Goal: Task Accomplishment & Management: Manage account settings

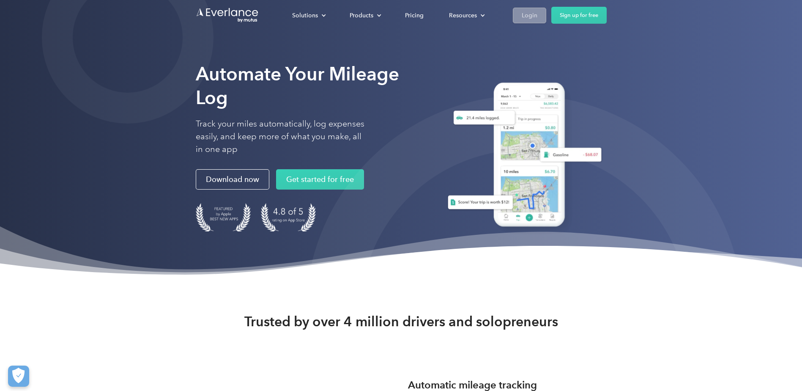
click at [529, 17] on div "Login" at bounding box center [530, 15] width 16 height 11
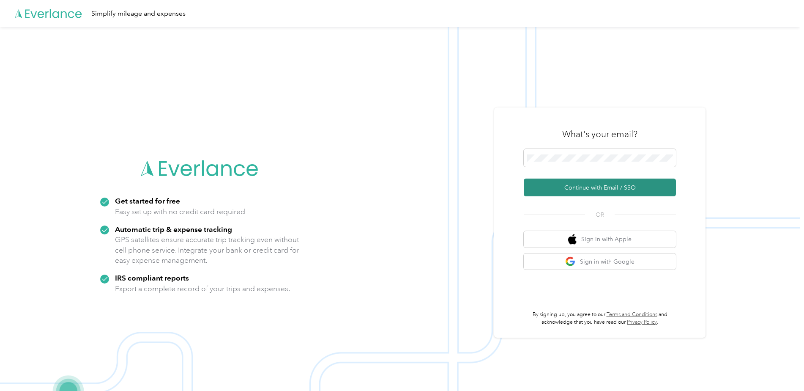
click at [605, 185] on button "Continue with Email / SSO" at bounding box center [600, 187] width 152 height 18
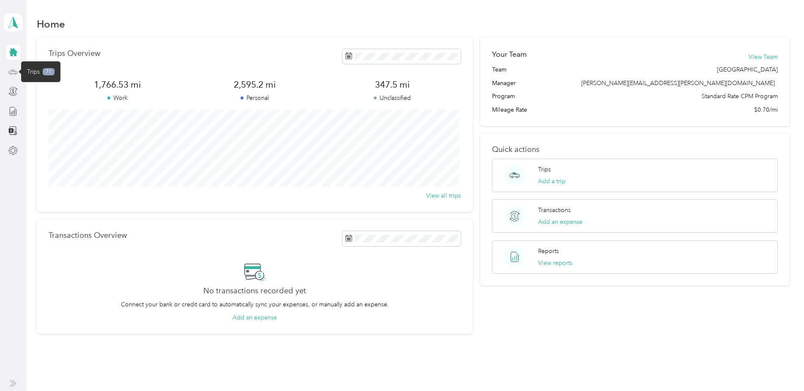
click at [12, 71] on icon at bounding box center [12, 71] width 9 height 9
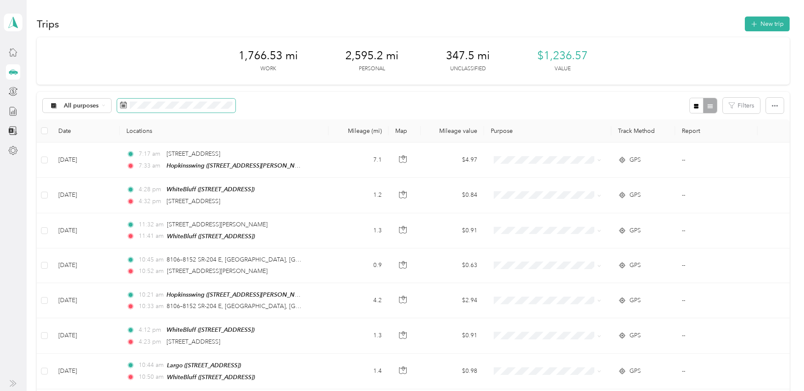
click at [124, 106] on icon at bounding box center [123, 104] width 7 height 7
click at [129, 109] on span at bounding box center [176, 106] width 118 height 14
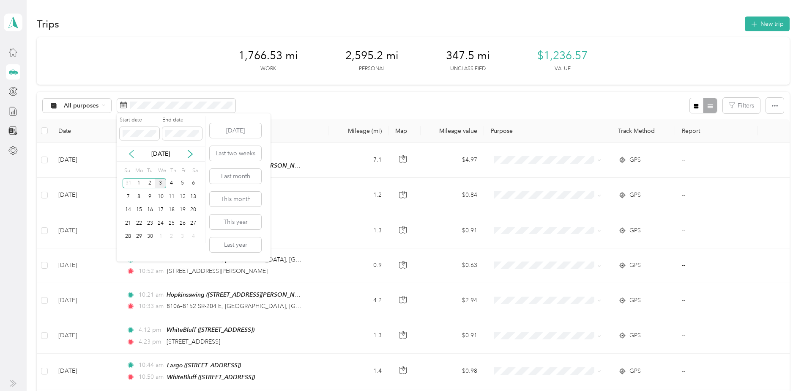
click at [131, 153] on icon at bounding box center [131, 154] width 4 height 8
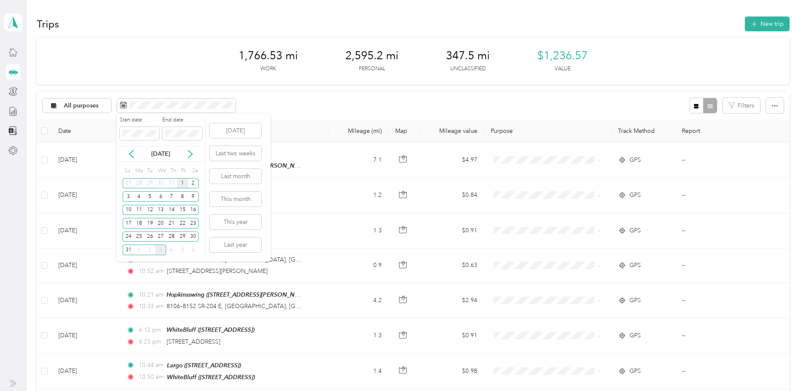
click at [181, 182] on div "1" at bounding box center [182, 183] width 11 height 11
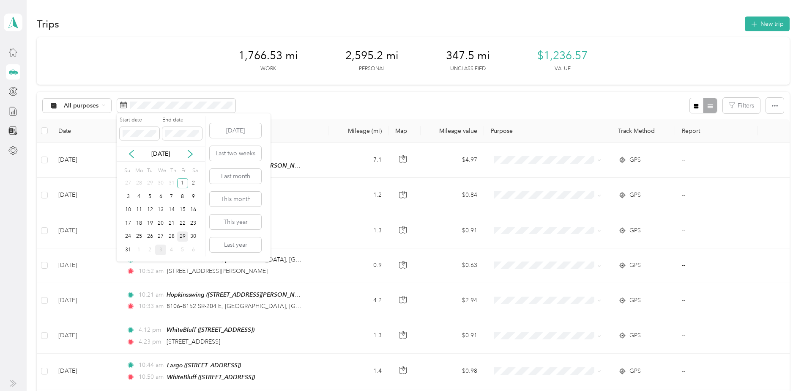
click at [182, 235] on div "29" at bounding box center [182, 236] width 11 height 11
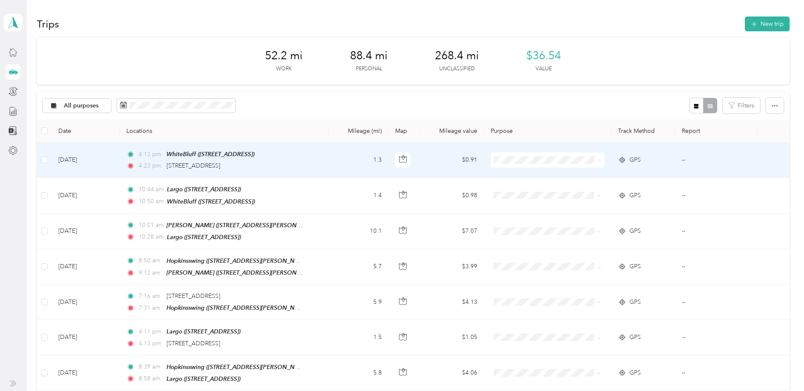
click at [520, 190] on span "Personal" at bounding box center [554, 190] width 87 height 9
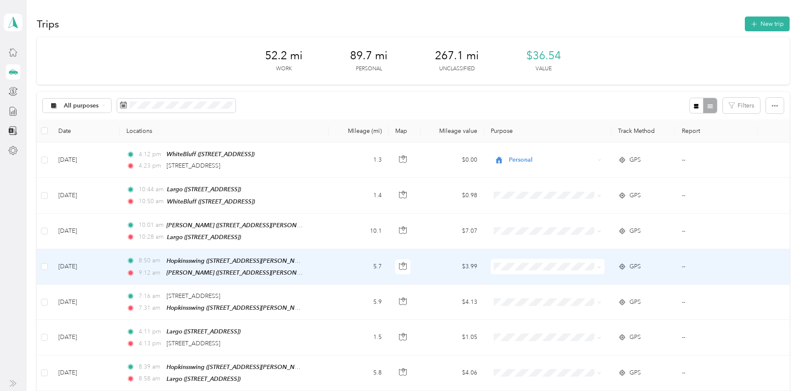
scroll to position [42, 0]
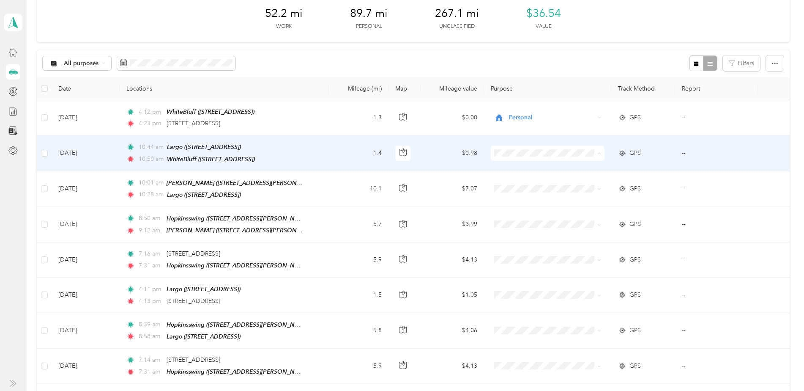
click at [517, 167] on span "SCCPSS" at bounding box center [554, 168] width 87 height 9
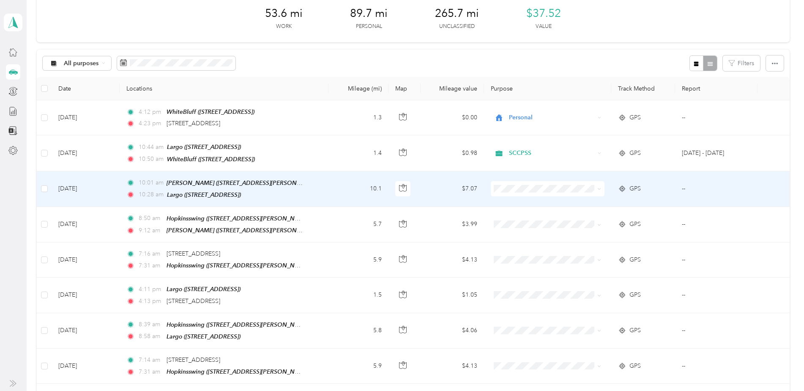
click at [515, 202] on span "SCCPSS" at bounding box center [554, 202] width 87 height 9
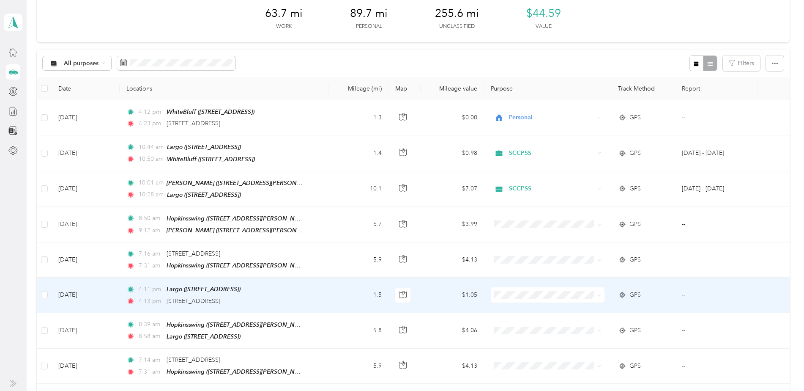
scroll to position [85, 0]
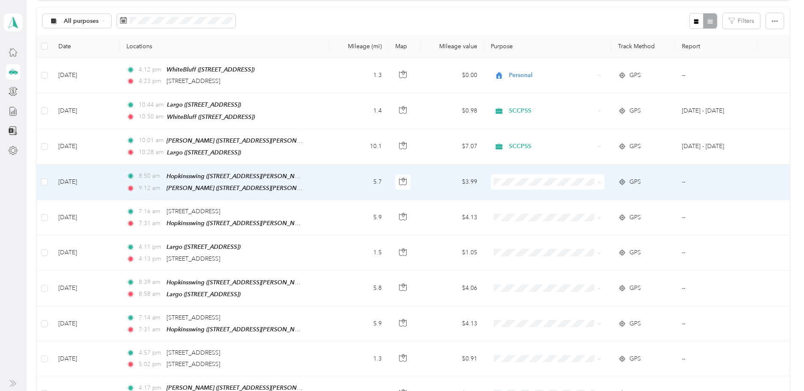
click at [512, 193] on span "SCCPSS" at bounding box center [554, 195] width 87 height 9
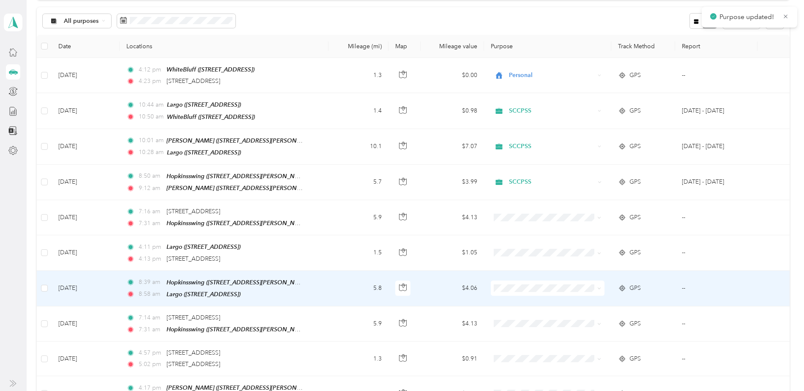
scroll to position [127, 0]
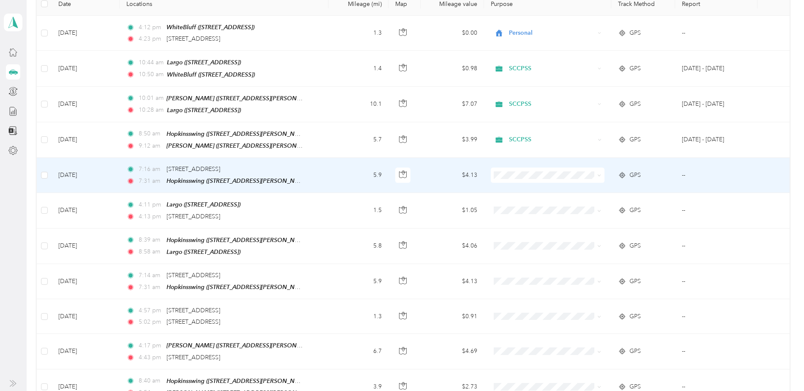
click at [516, 201] on span "Personal" at bounding box center [554, 199] width 87 height 9
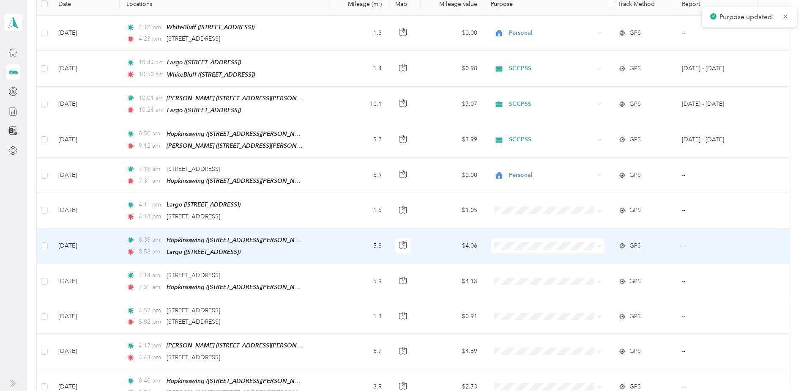
scroll to position [169, 0]
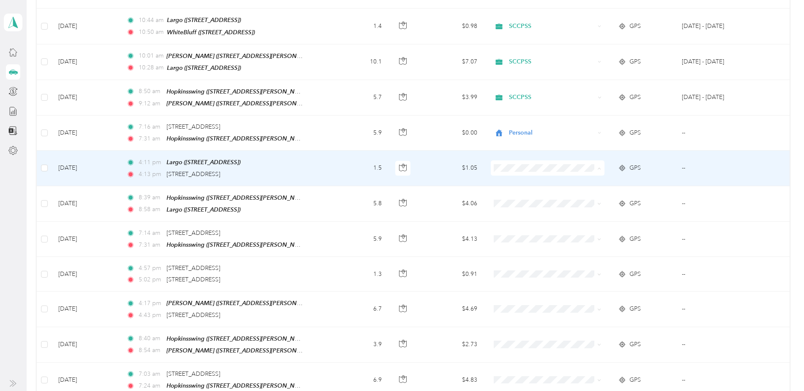
click at [518, 194] on span "Personal" at bounding box center [554, 195] width 87 height 9
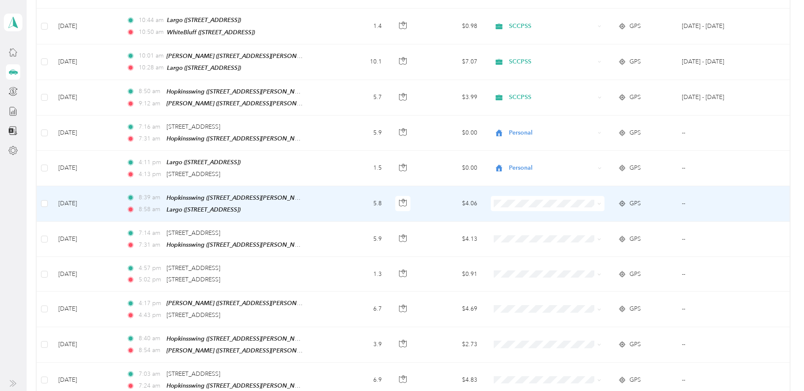
click at [515, 214] on span "SCCPSS" at bounding box center [554, 215] width 87 height 9
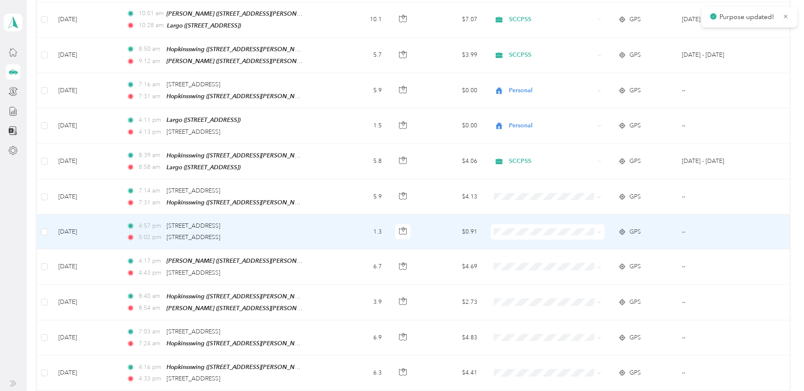
scroll to position [254, 0]
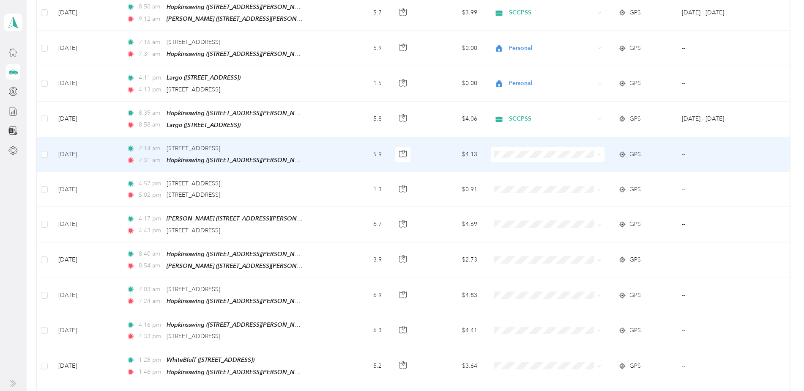
click at [526, 179] on span "Personal" at bounding box center [554, 179] width 87 height 9
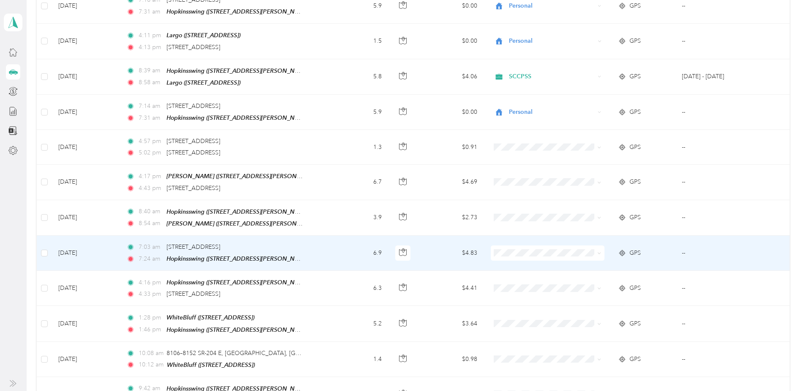
scroll to position [338, 0]
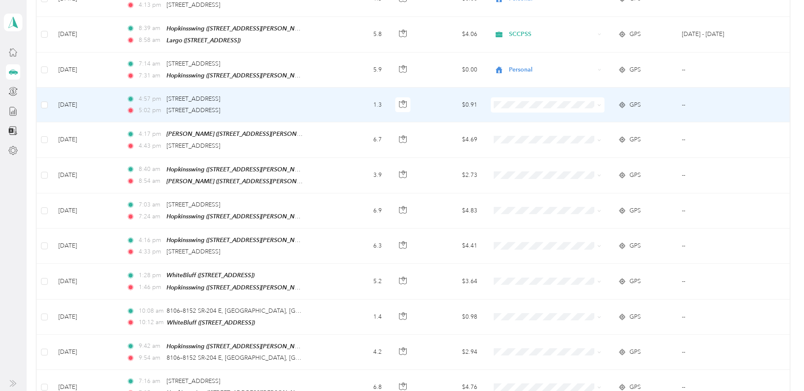
click at [523, 131] on span "Personal" at bounding box center [554, 127] width 87 height 9
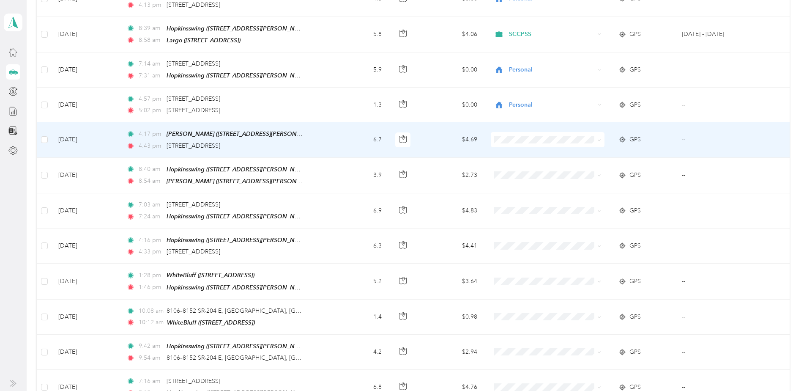
click at [523, 162] on span "Personal" at bounding box center [554, 164] width 87 height 9
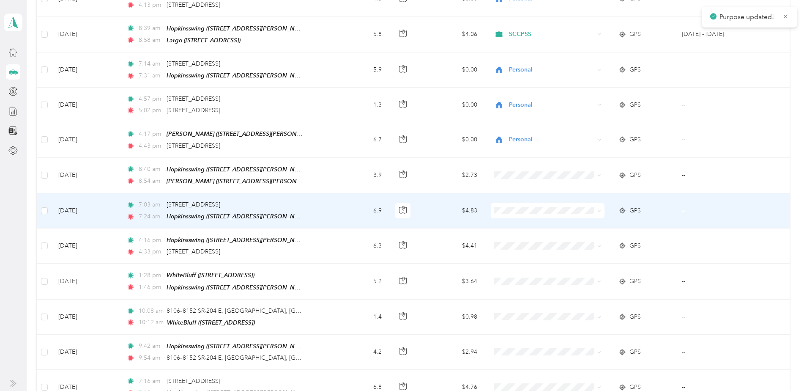
scroll to position [380, 0]
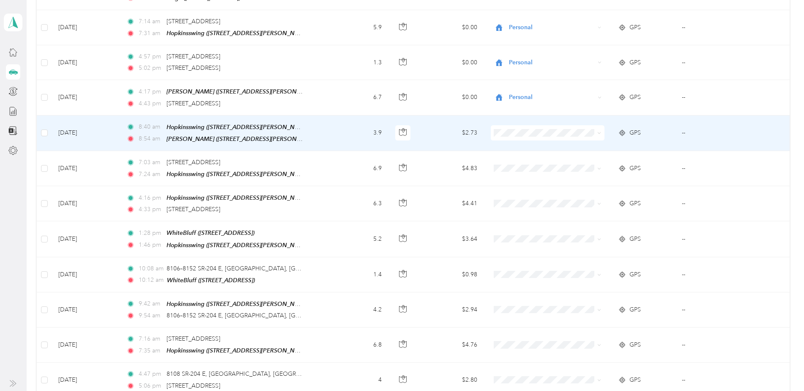
click at [525, 140] on span "SCCPSS" at bounding box center [554, 139] width 87 height 9
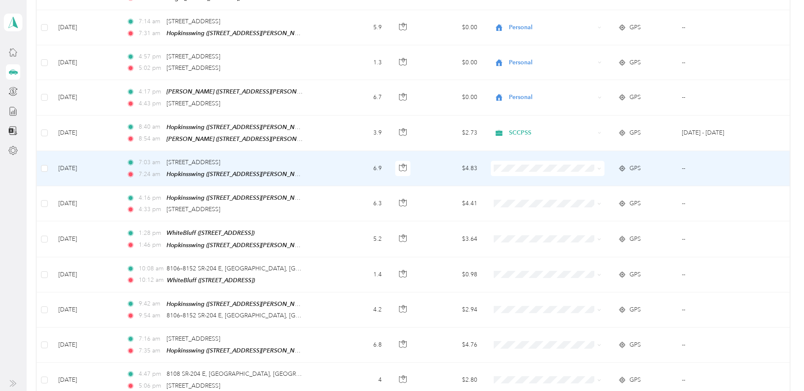
click at [524, 191] on span "Personal" at bounding box center [554, 188] width 87 height 9
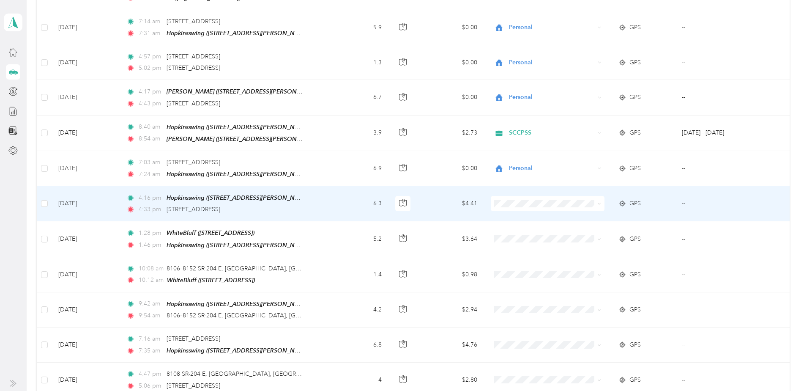
click at [528, 227] on li "Personal" at bounding box center [546, 223] width 113 height 15
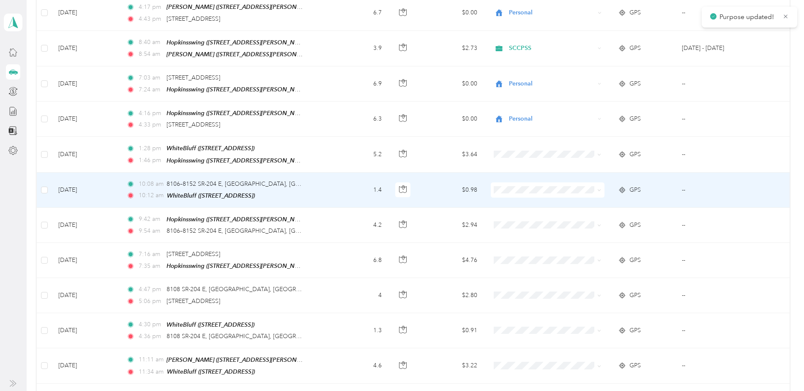
scroll to position [507, 0]
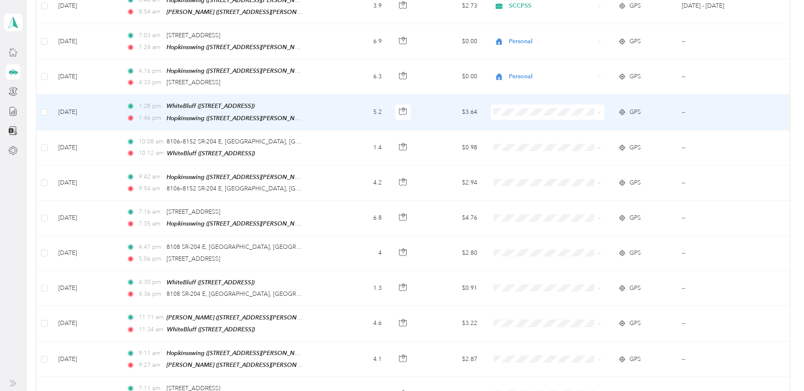
click at [520, 120] on span "SCCPSS" at bounding box center [554, 115] width 87 height 9
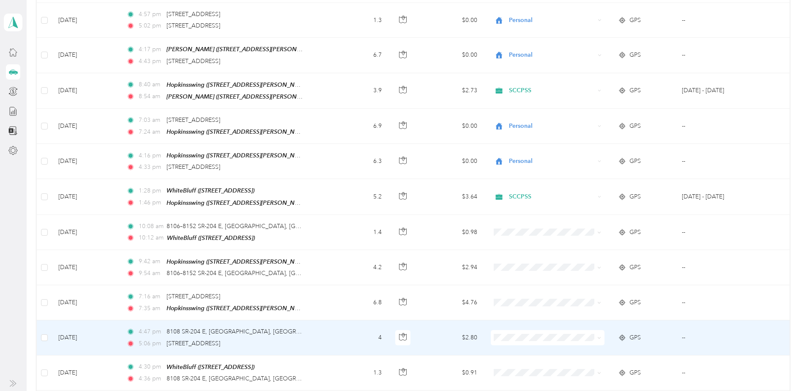
scroll to position [465, 0]
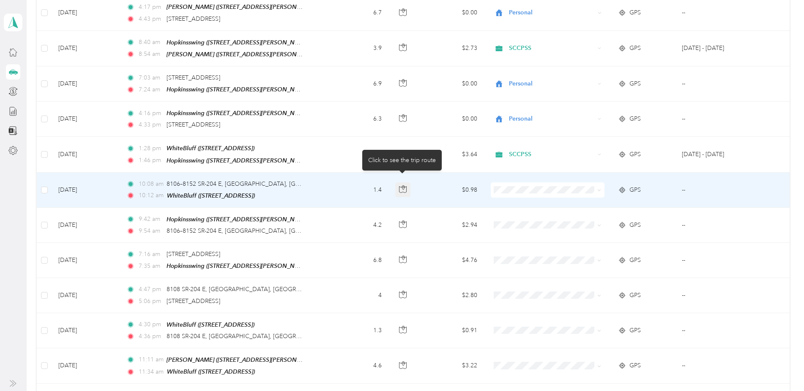
click at [401, 185] on icon "button" at bounding box center [403, 189] width 8 height 8
click at [349, 191] on td "1.4" at bounding box center [358, 189] width 60 height 35
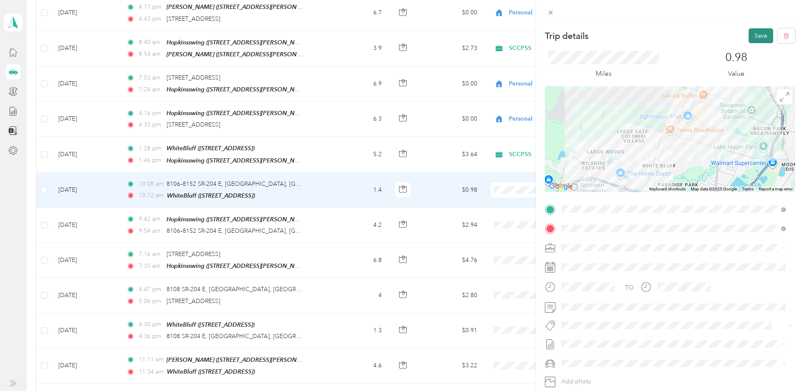
click at [756, 36] on button "Save" at bounding box center [761, 35] width 25 height 15
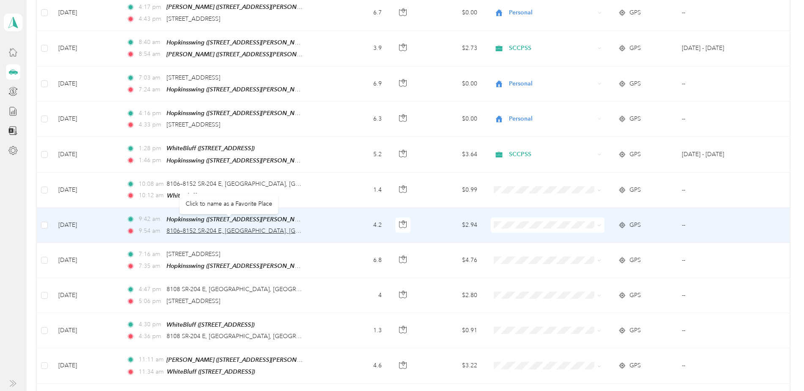
click at [278, 227] on span "8106–8152 SR-204 E, [GEOGRAPHIC_DATA], [GEOGRAPHIC_DATA], [GEOGRAPHIC_DATA]" at bounding box center [291, 230] width 248 height 7
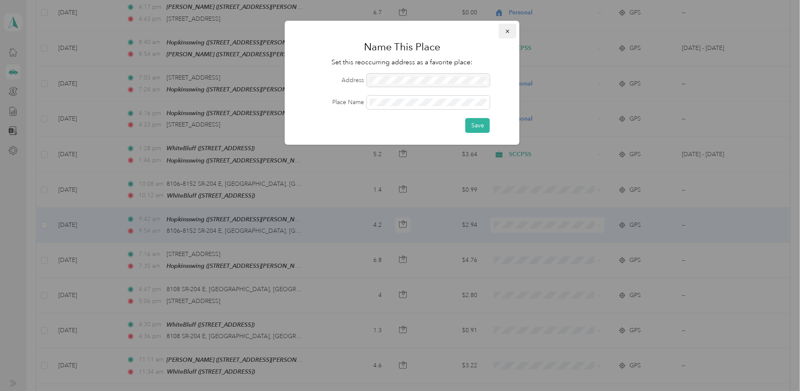
click at [508, 30] on icon "button" at bounding box center [508, 31] width 6 height 6
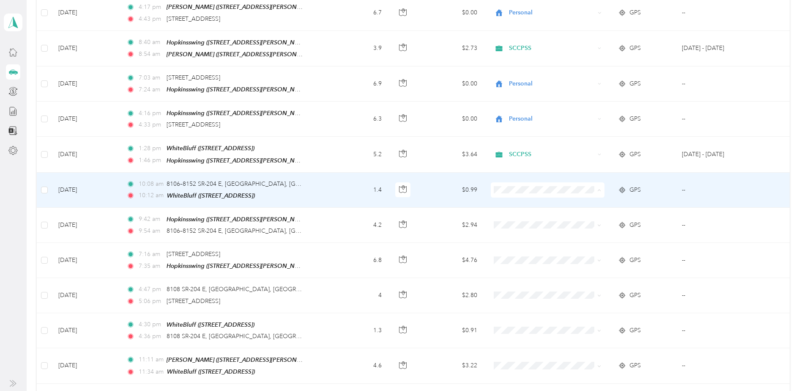
click at [517, 196] on span "SCCPSS" at bounding box center [554, 197] width 87 height 9
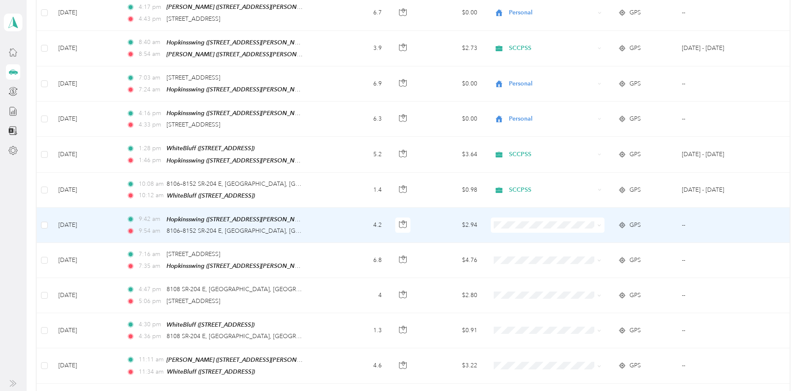
click at [520, 230] on span "SCCPSS" at bounding box center [554, 227] width 87 height 9
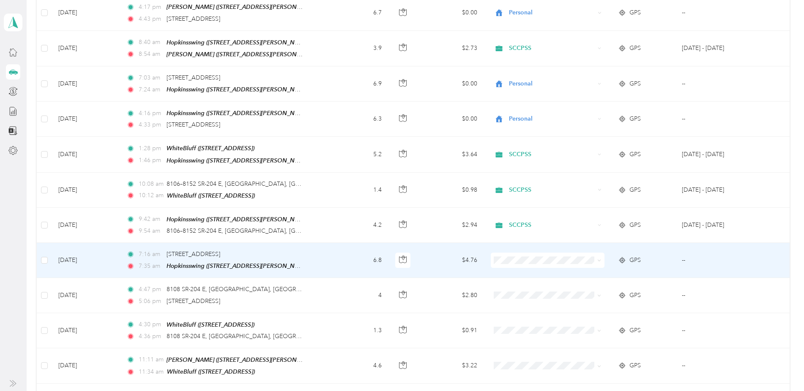
click at [521, 280] on span "Personal" at bounding box center [554, 278] width 87 height 9
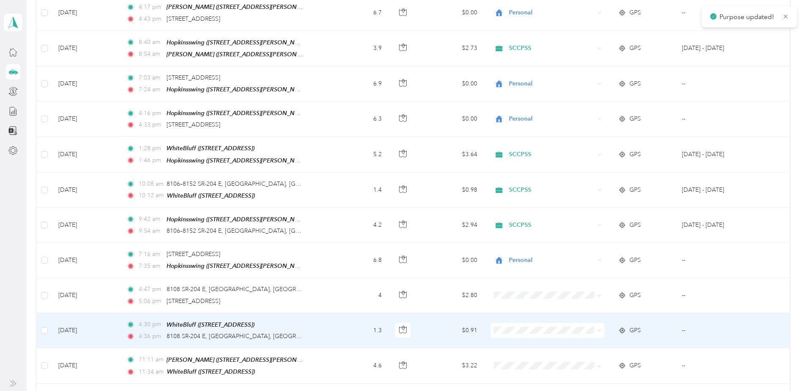
scroll to position [507, 0]
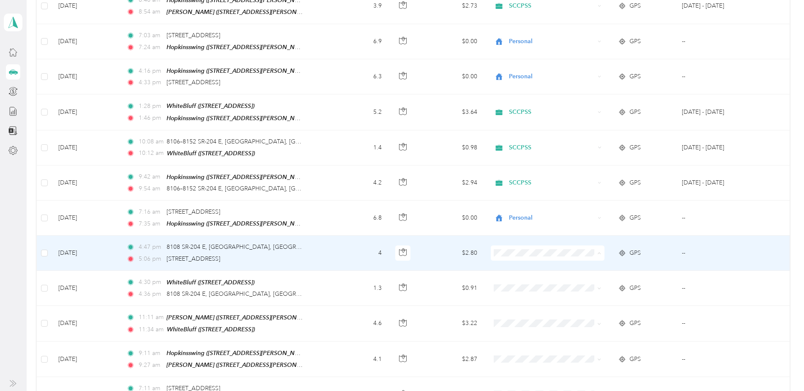
click at [528, 274] on span "Personal" at bounding box center [554, 274] width 87 height 9
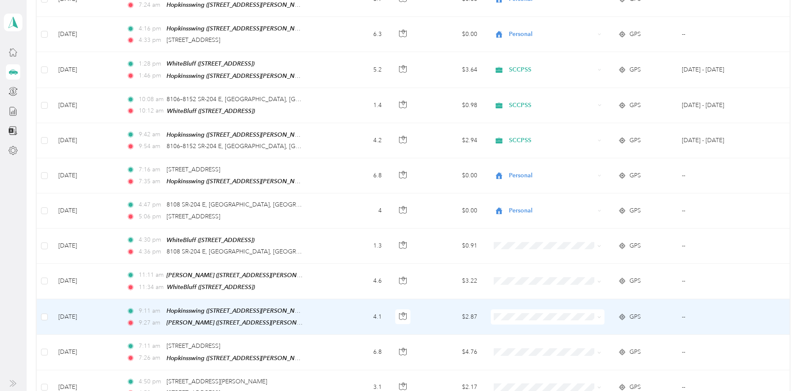
scroll to position [592, 0]
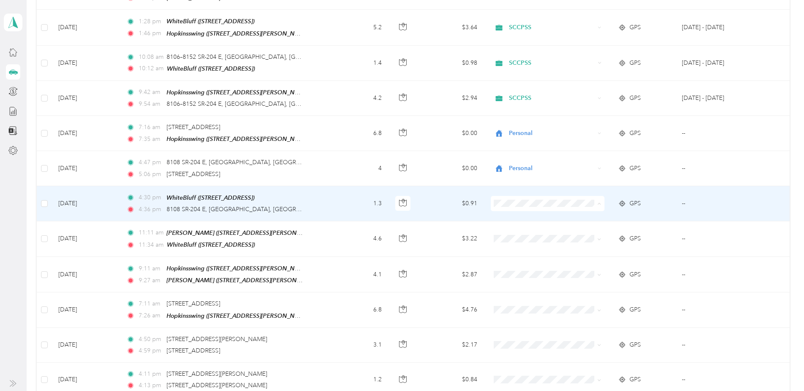
click at [524, 223] on span "Personal" at bounding box center [554, 224] width 87 height 9
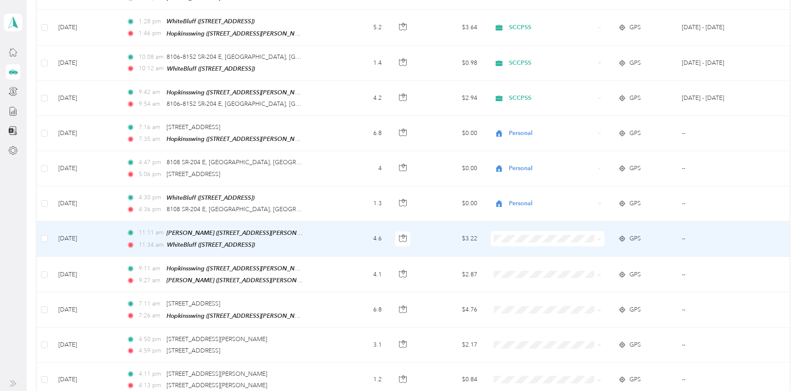
click at [520, 244] on span "SCCPSS" at bounding box center [554, 242] width 87 height 9
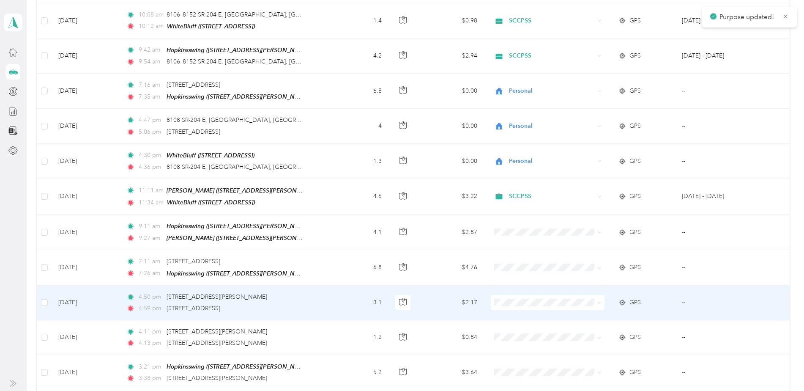
scroll to position [676, 0]
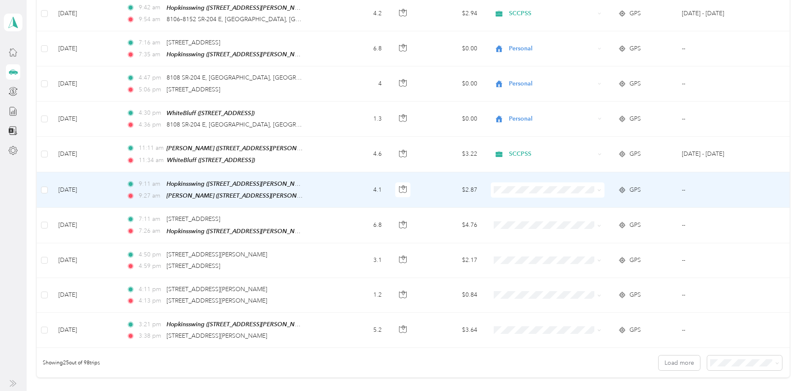
click at [520, 194] on span "SCCPSS" at bounding box center [554, 193] width 87 height 9
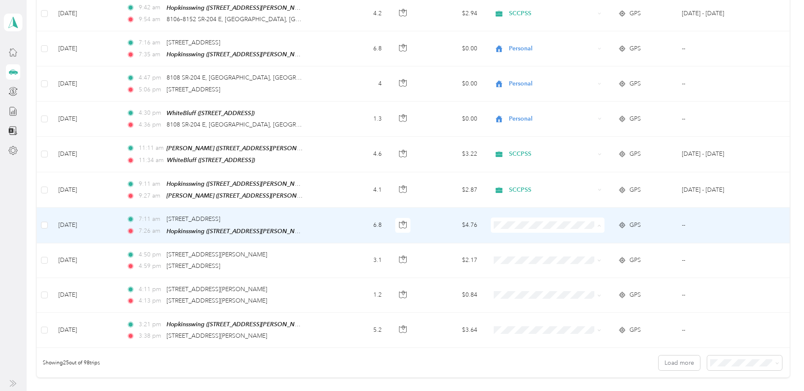
click at [523, 242] on span "Personal" at bounding box center [554, 244] width 87 height 9
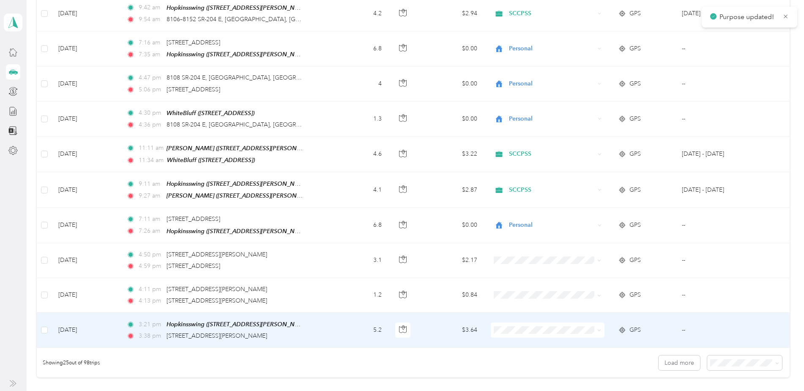
scroll to position [719, 0]
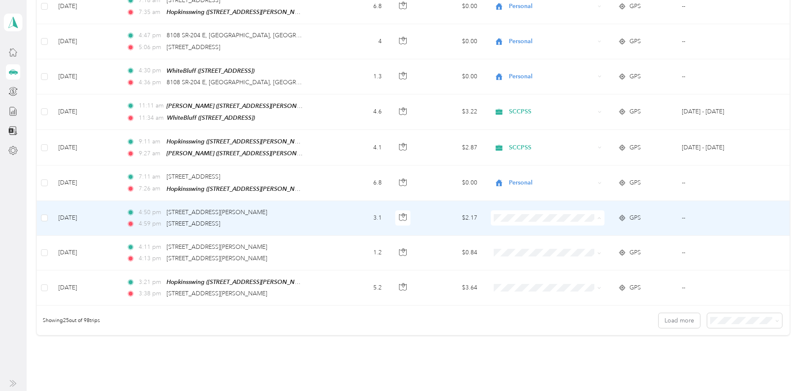
click at [521, 236] on span "Personal" at bounding box center [554, 236] width 87 height 9
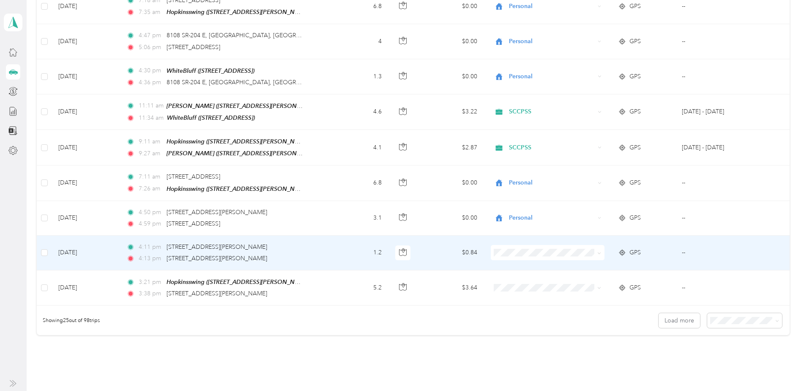
click at [521, 271] on span "Personal" at bounding box center [554, 267] width 87 height 9
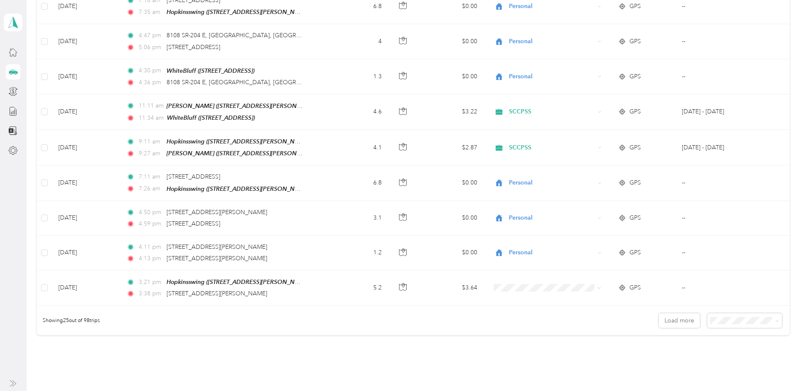
scroll to position [761, 0]
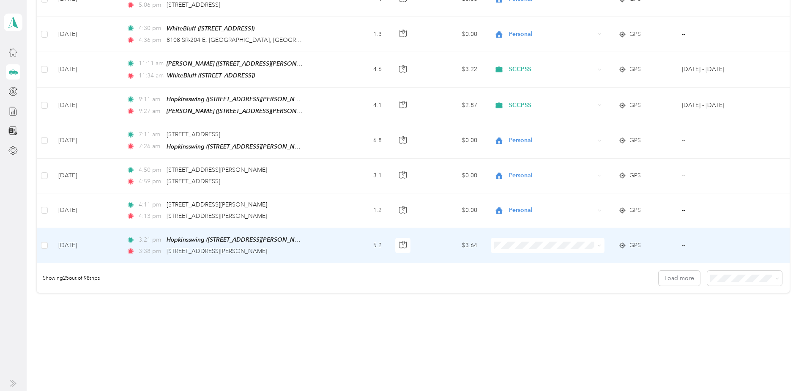
click at [682, 234] on td "--" at bounding box center [716, 245] width 83 height 35
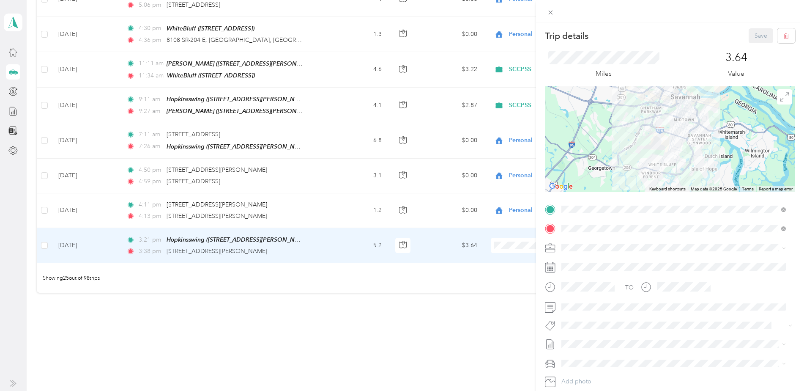
click at [333, 334] on div "Trip details Save This trip cannot be edited because it is either under review,…" at bounding box center [402, 195] width 804 height 391
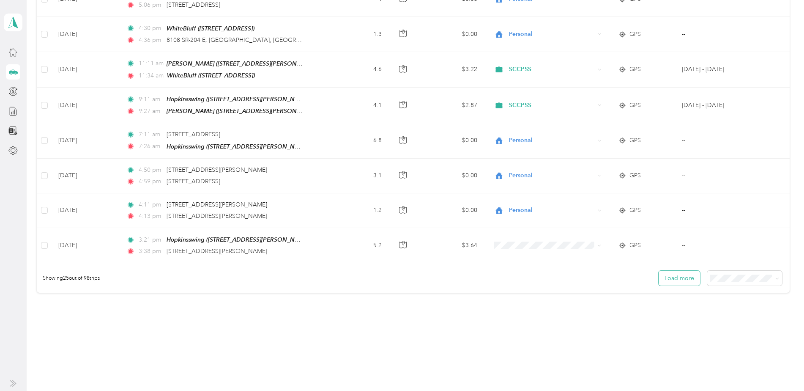
click at [688, 271] on button "Load more" at bounding box center [679, 278] width 41 height 15
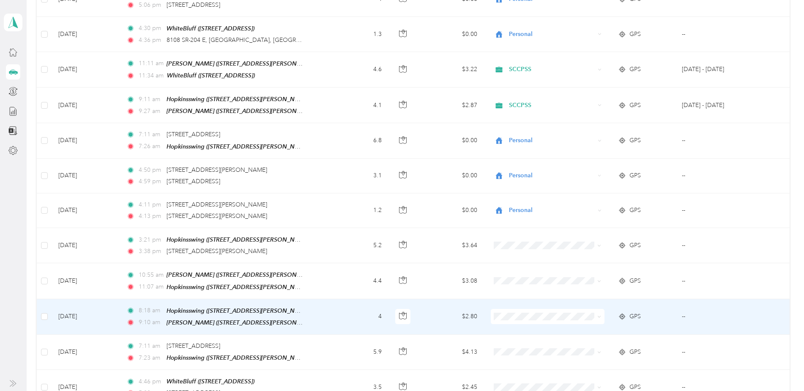
scroll to position [803, 0]
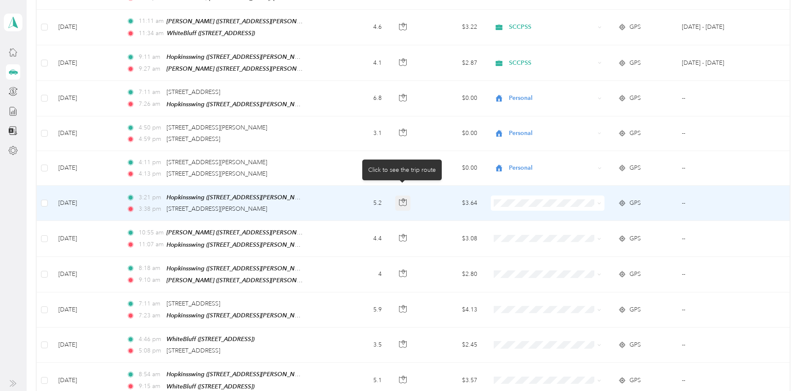
click at [400, 198] on icon "button" at bounding box center [403, 202] width 8 height 8
click at [682, 189] on td "--" at bounding box center [716, 203] width 83 height 35
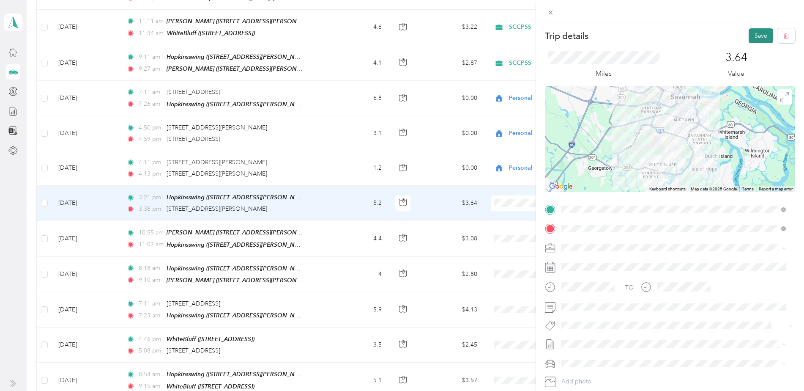
click at [753, 36] on button "Save" at bounding box center [761, 35] width 25 height 15
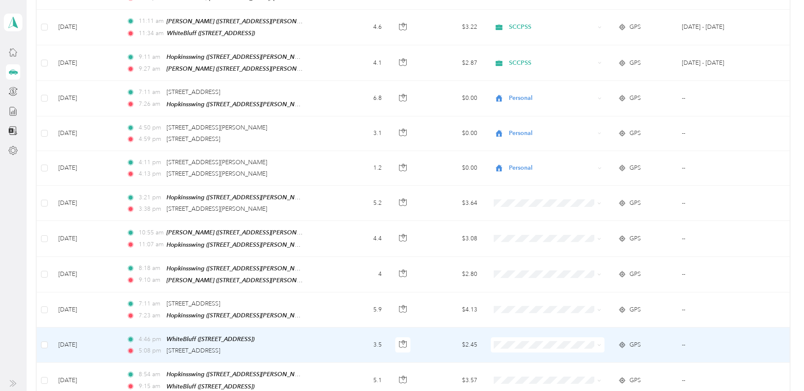
scroll to position [846, 0]
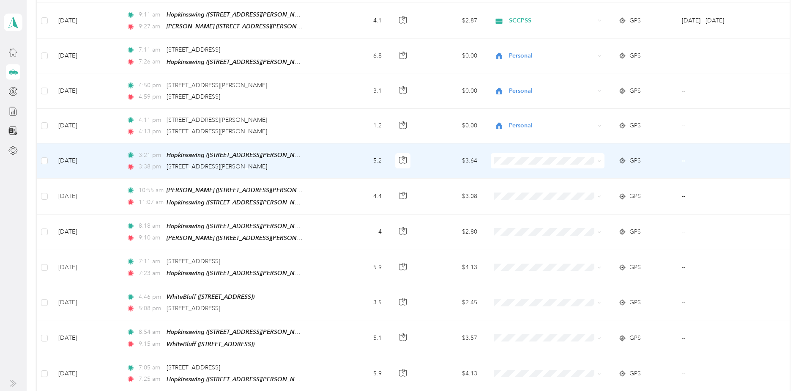
click at [522, 161] on span "SCCPSS" at bounding box center [554, 160] width 87 height 9
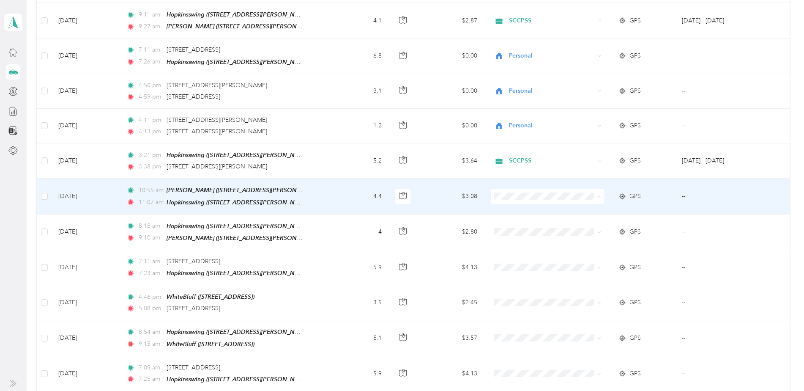
click at [523, 200] on span "SCCPSS" at bounding box center [554, 199] width 87 height 9
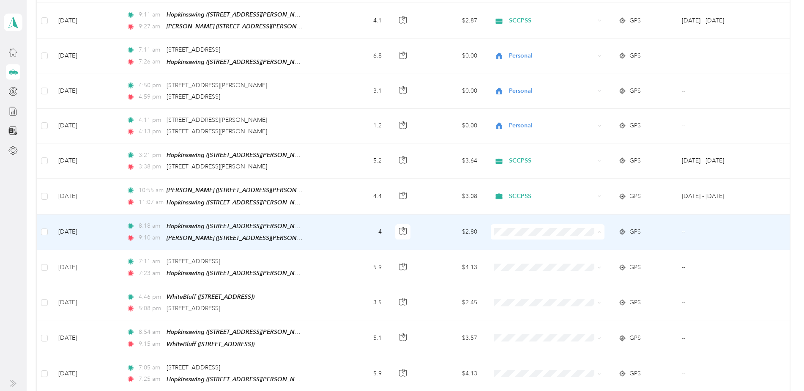
click at [518, 234] on span "SCCPSS" at bounding box center [554, 234] width 87 height 9
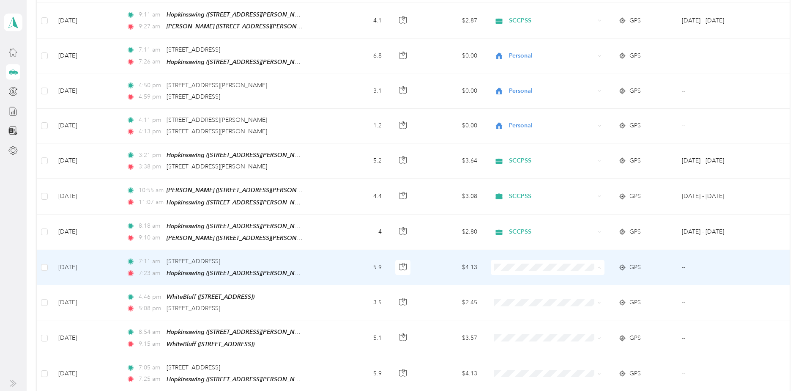
click at [516, 285] on li "Personal" at bounding box center [546, 283] width 113 height 15
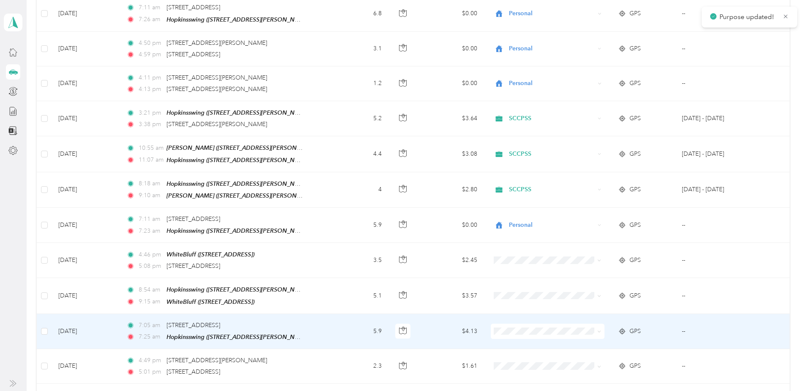
scroll to position [930, 0]
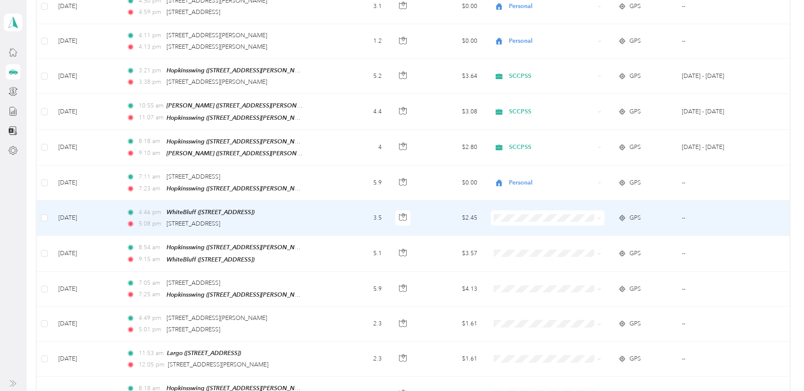
click at [525, 234] on span "Personal" at bounding box center [554, 233] width 87 height 9
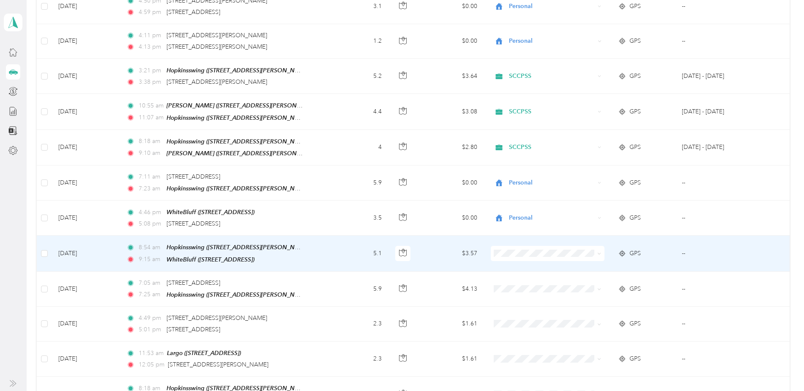
click at [520, 252] on span "SCCPSS" at bounding box center [554, 250] width 87 height 9
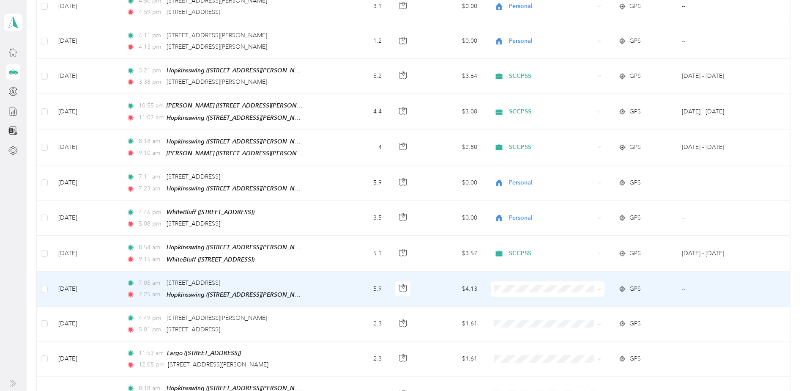
click at [516, 302] on span "Personal" at bounding box center [554, 303] width 87 height 9
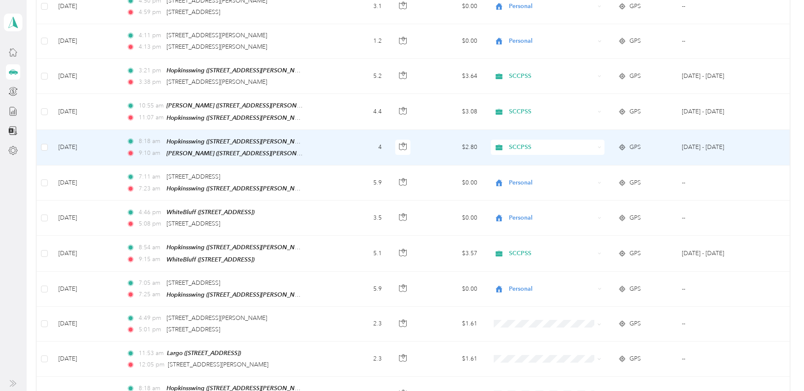
scroll to position [888, 0]
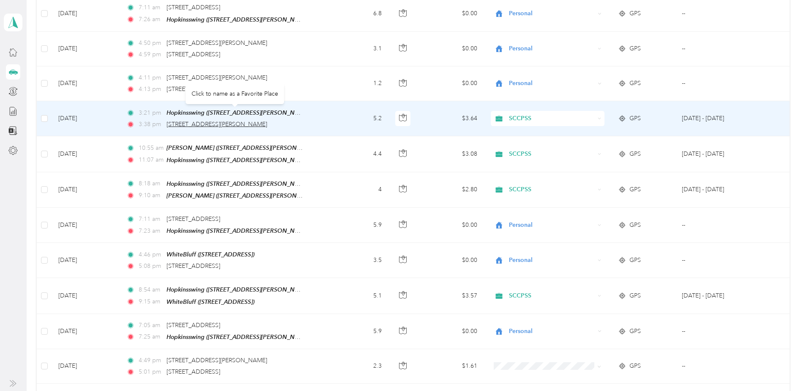
click at [267, 120] on span "[STREET_ADDRESS][PERSON_NAME]" at bounding box center [217, 123] width 101 height 7
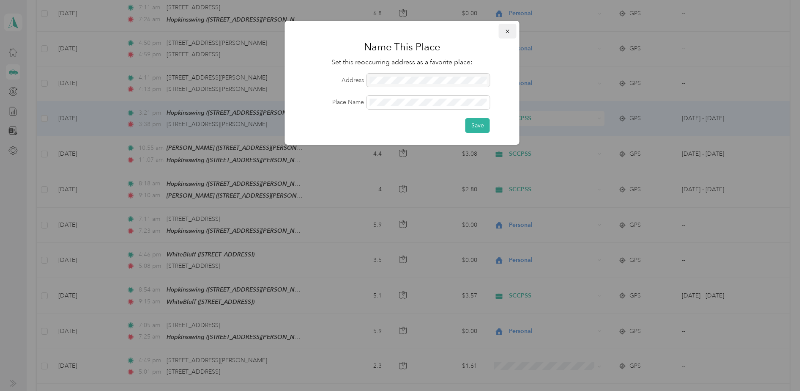
click at [509, 30] on icon "button" at bounding box center [507, 31] width 3 height 3
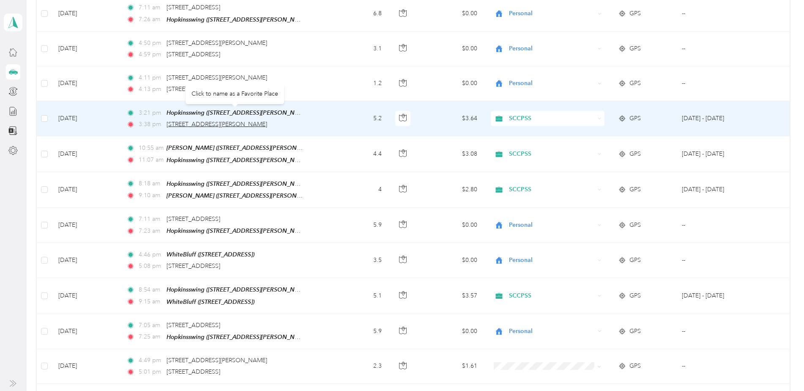
click at [258, 120] on span "[STREET_ADDRESS][PERSON_NAME]" at bounding box center [217, 123] width 101 height 7
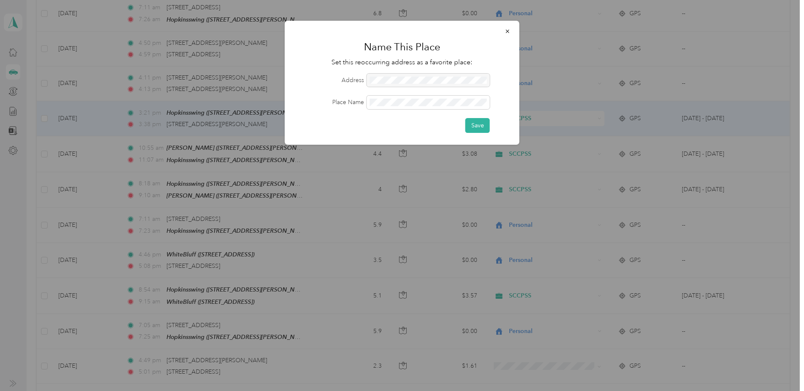
click at [372, 80] on div at bounding box center [428, 81] width 123 height 14
click at [479, 125] on button "Save" at bounding box center [477, 125] width 25 height 15
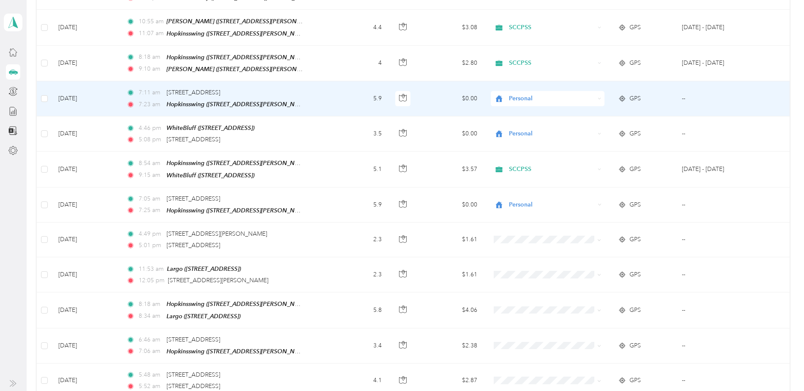
scroll to position [1057, 0]
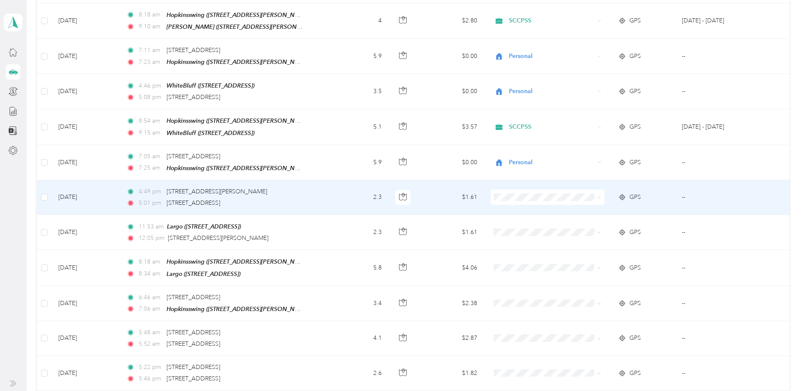
click at [520, 209] on span "Personal" at bounding box center [554, 211] width 87 height 9
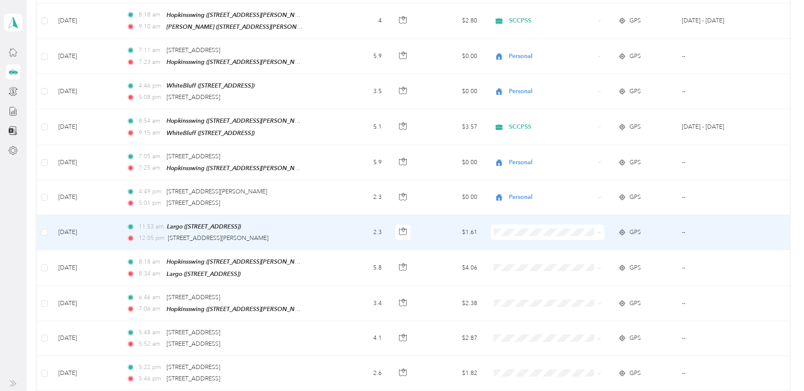
scroll to position [1099, 0]
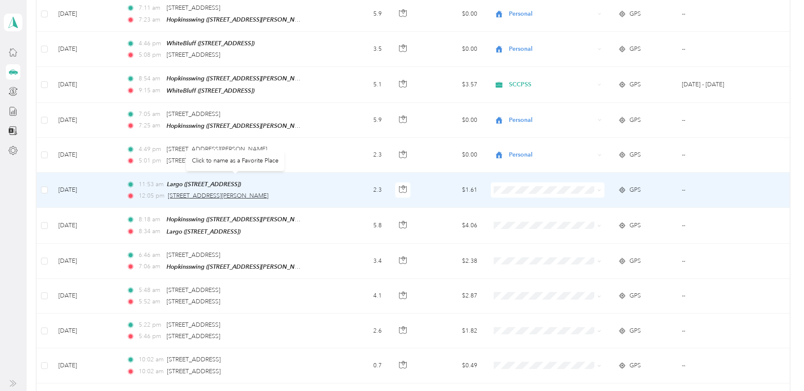
click at [268, 192] on span "[STREET_ADDRESS][PERSON_NAME]" at bounding box center [218, 195] width 101 height 7
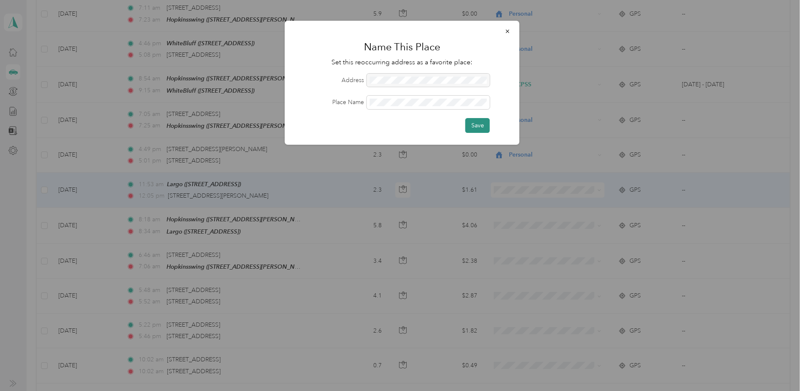
click at [477, 127] on button "Save" at bounding box center [477, 125] width 25 height 15
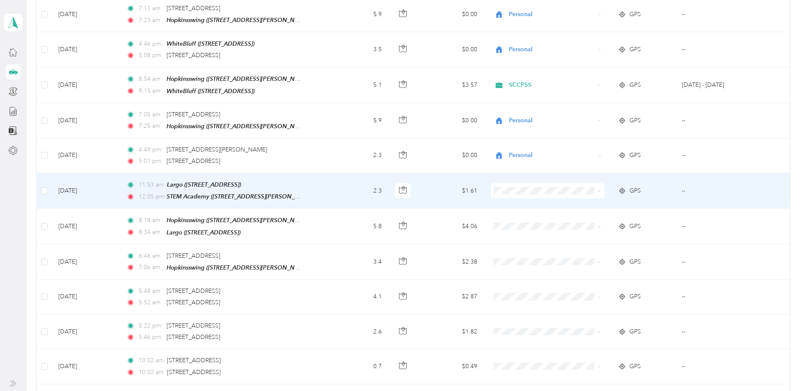
click at [683, 173] on td "--" at bounding box center [716, 191] width 83 height 36
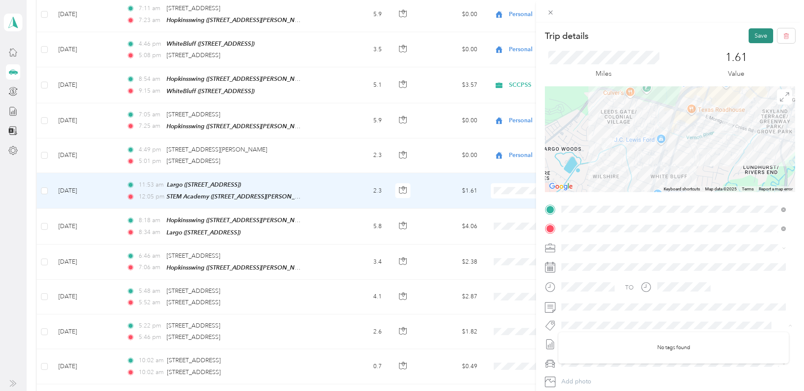
click at [759, 37] on button "Save" at bounding box center [761, 35] width 25 height 15
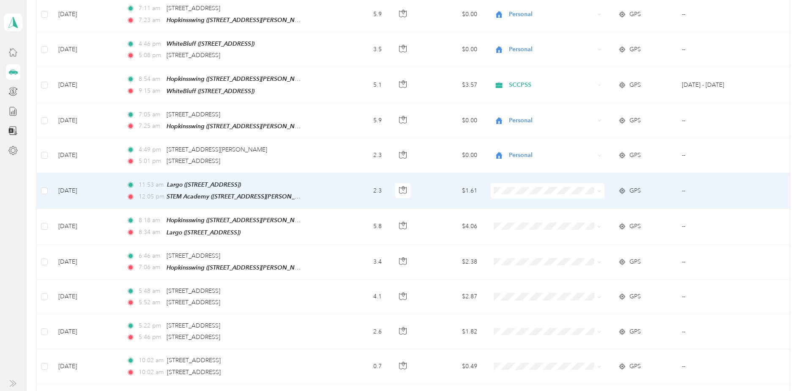
click at [77, 174] on td "[DATE]" at bounding box center [86, 191] width 68 height 36
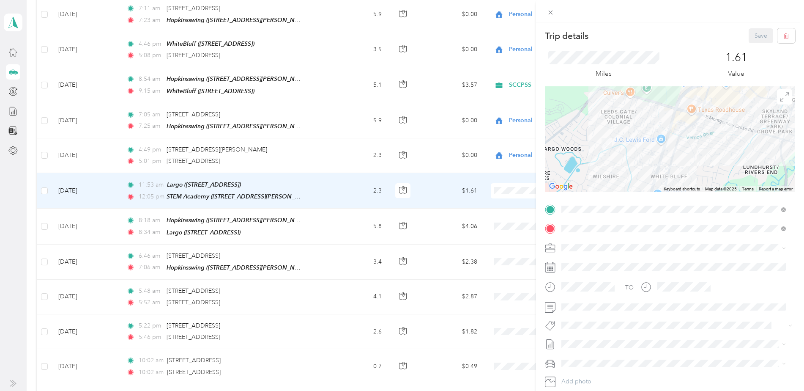
click at [615, 261] on div "STEM Academy [STREET_ADDRESS][PERSON_NAME]" at bounding box center [627, 262] width 101 height 18
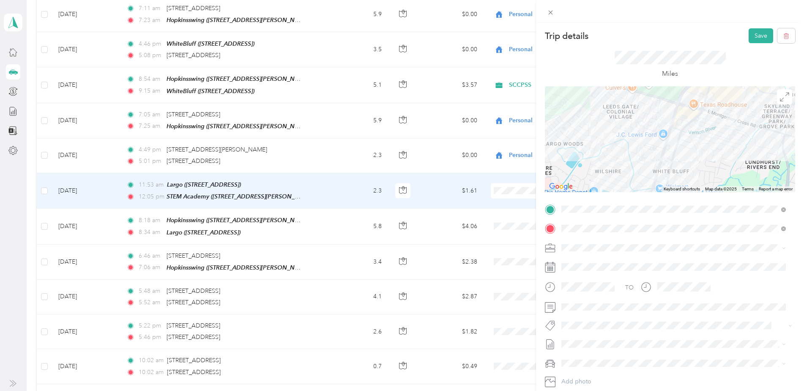
click at [84, 137] on div "Trip details Save This trip cannot be edited because it is either under review,…" at bounding box center [402, 195] width 804 height 391
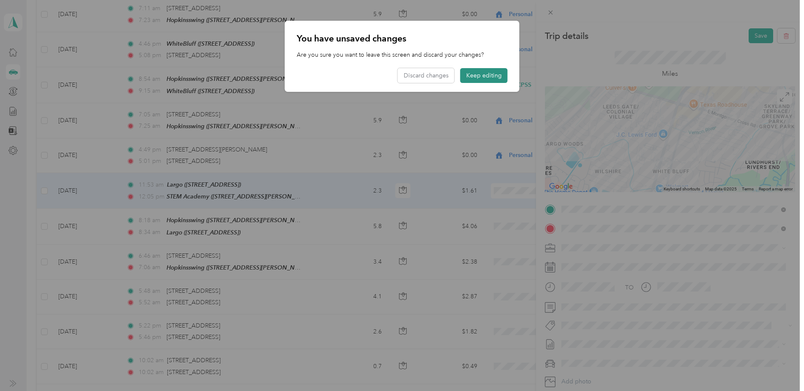
click at [501, 76] on button "Keep editing" at bounding box center [483, 75] width 47 height 15
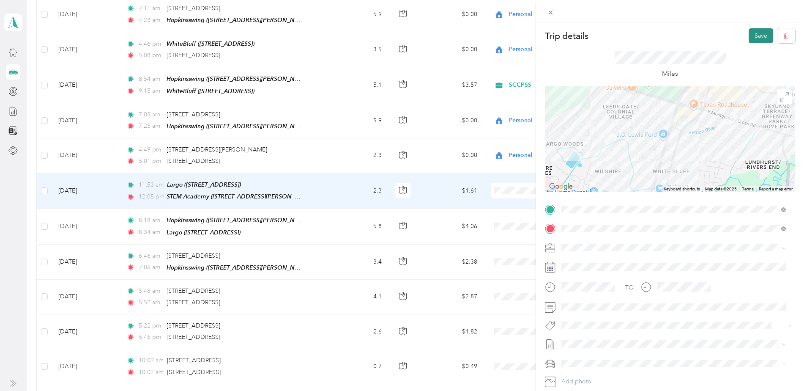
click at [755, 38] on button "Save" at bounding box center [761, 35] width 25 height 15
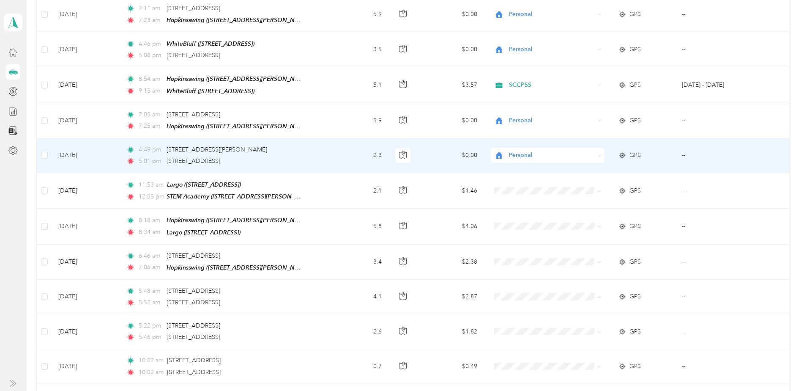
click at [83, 138] on td "[DATE]" at bounding box center [86, 155] width 68 height 35
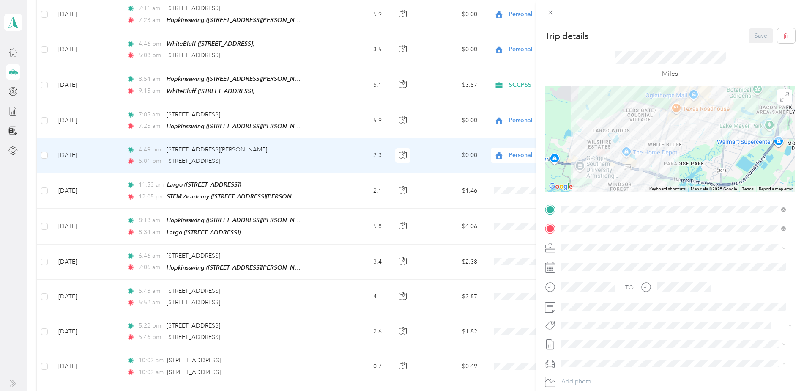
click at [607, 243] on div "STEM Academy [STREET_ADDRESS][PERSON_NAME]" at bounding box center [627, 248] width 101 height 18
click at [758, 40] on button "Save" at bounding box center [761, 35] width 25 height 15
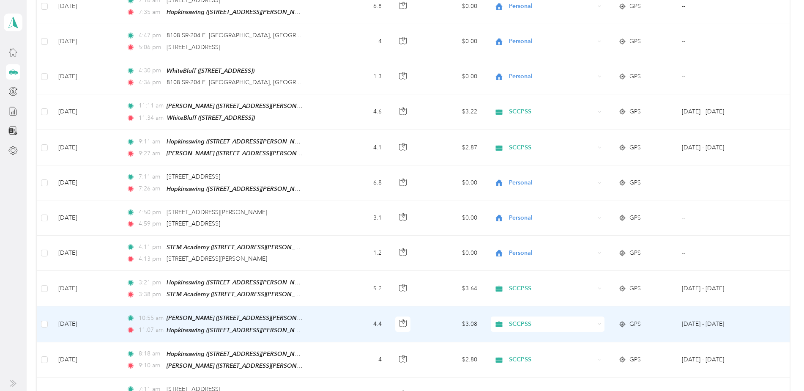
scroll to position [676, 0]
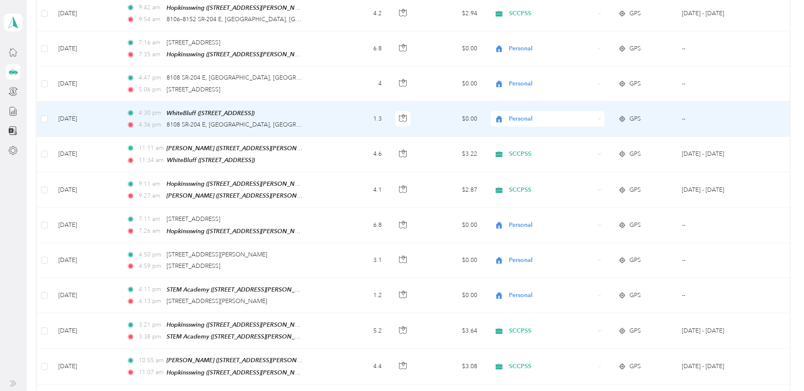
click at [77, 107] on td "[DATE]" at bounding box center [86, 118] width 68 height 35
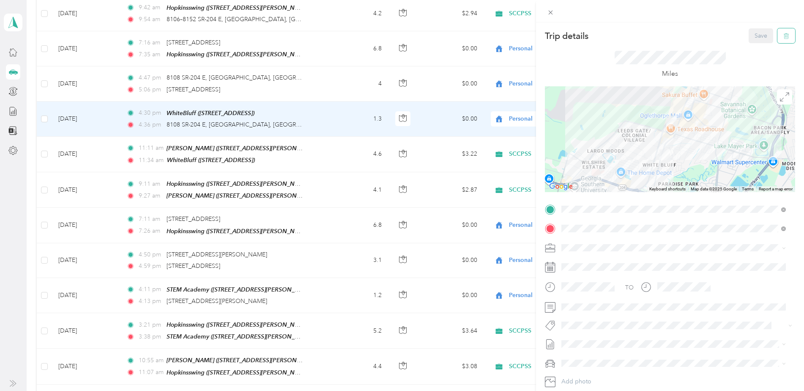
click at [787, 36] on button "button" at bounding box center [786, 35] width 18 height 15
click at [733, 47] on button "No" at bounding box center [735, 46] width 16 height 14
click at [80, 249] on div "Trip details Save This trip cannot be edited because it is either under review,…" at bounding box center [402, 195] width 804 height 391
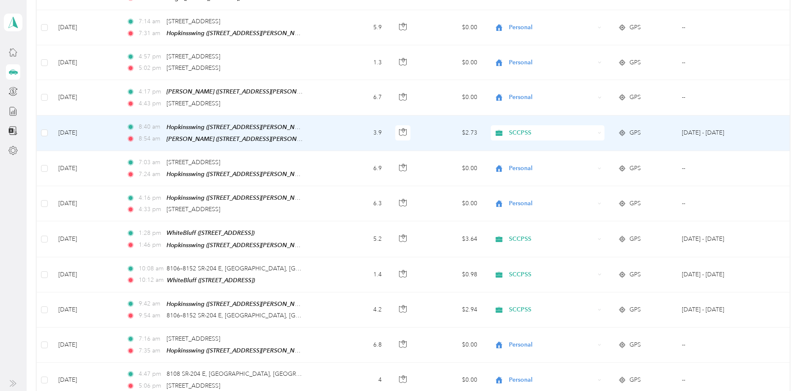
scroll to position [423, 0]
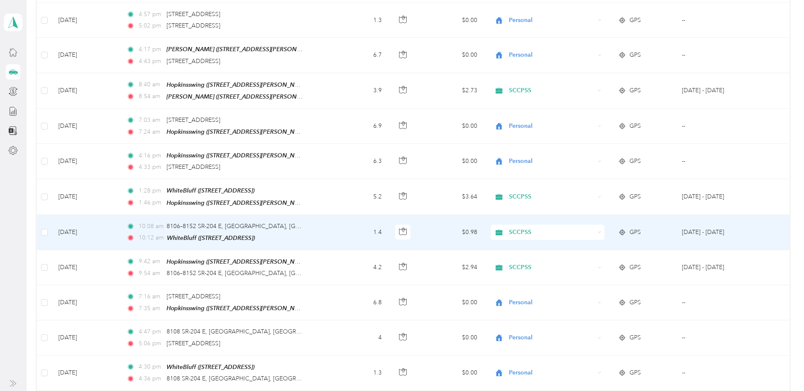
click at [80, 224] on td "[DATE]" at bounding box center [86, 232] width 68 height 35
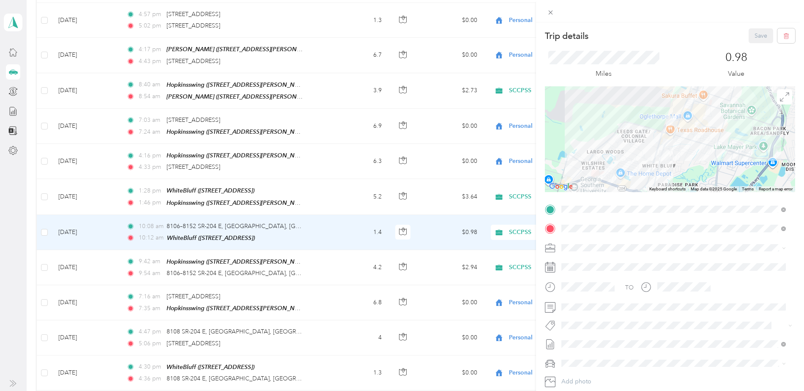
click at [755, 35] on div "Save" at bounding box center [772, 35] width 47 height 15
click at [550, 12] on icon at bounding box center [551, 13] width 4 height 4
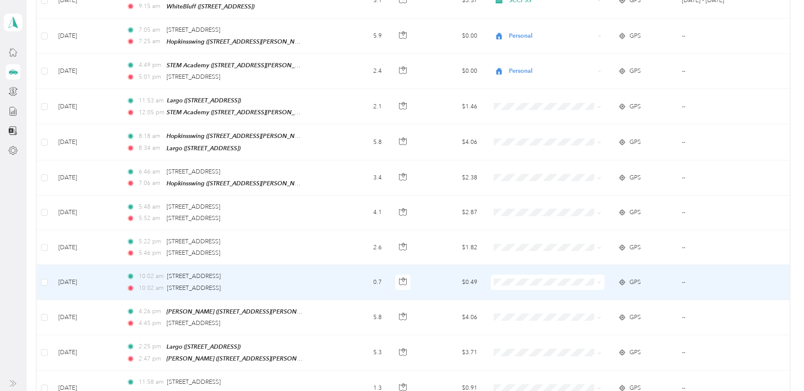
scroll to position [1226, 0]
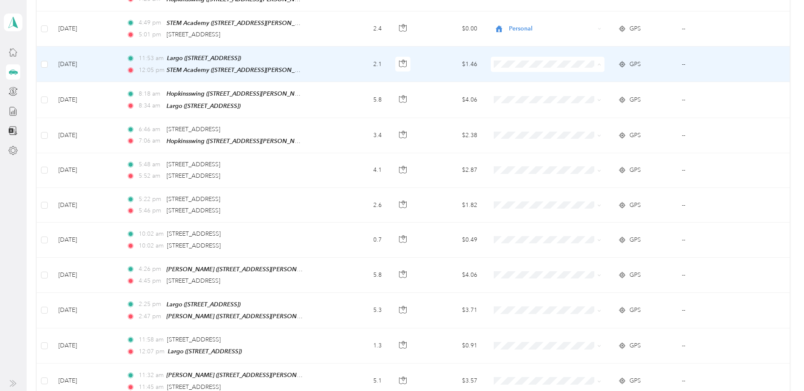
click at [526, 63] on li "SCCPSS" at bounding box center [546, 62] width 113 height 15
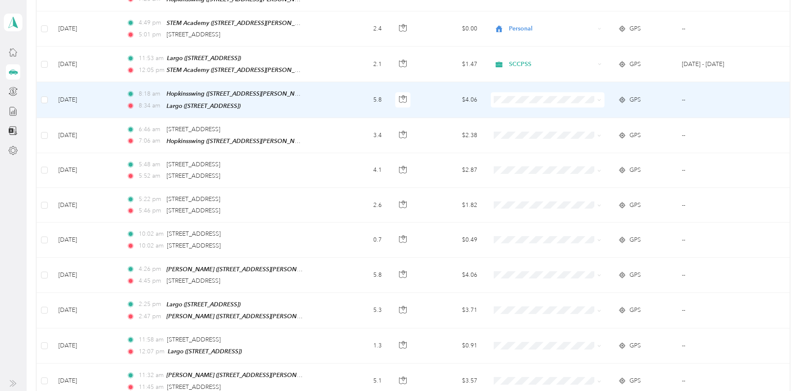
click at [519, 95] on span "SCCPSS" at bounding box center [554, 92] width 87 height 9
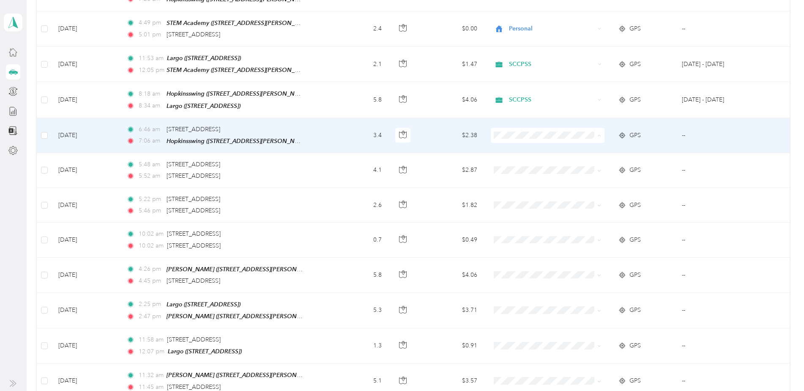
click at [519, 148] on li "Personal" at bounding box center [546, 146] width 113 height 15
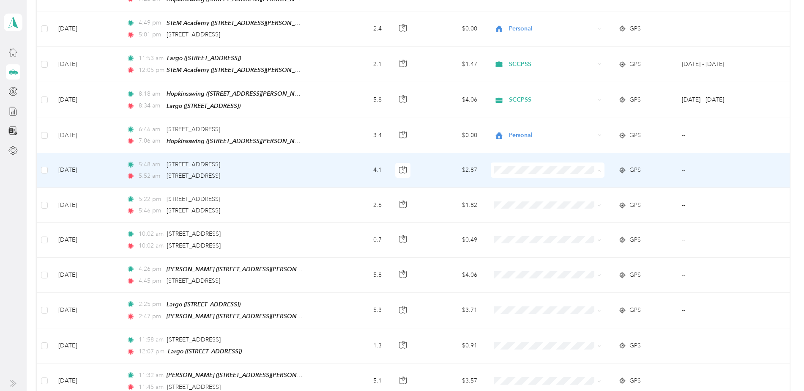
click at [518, 182] on li "Personal" at bounding box center [546, 181] width 113 height 15
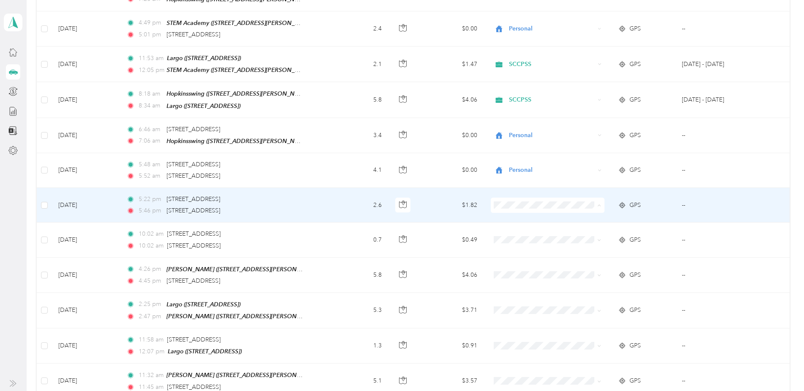
click at [517, 215] on span "Personal" at bounding box center [554, 216] width 87 height 9
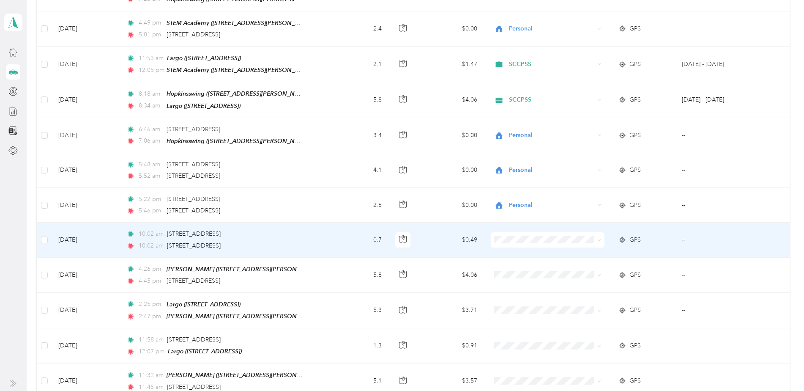
click at [521, 252] on li "Personal" at bounding box center [546, 250] width 113 height 15
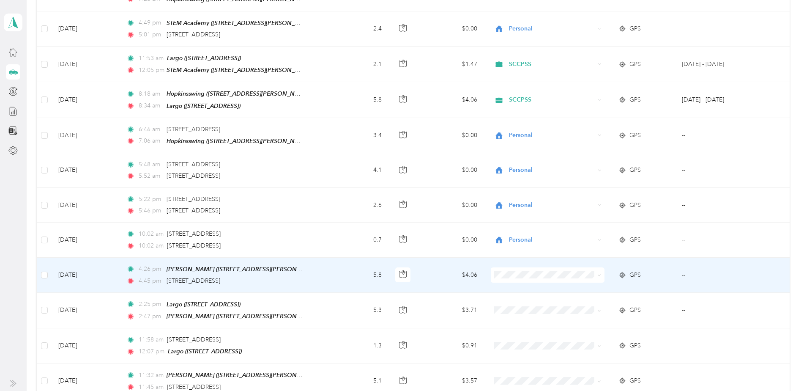
click at [519, 285] on span "Personal" at bounding box center [554, 282] width 87 height 9
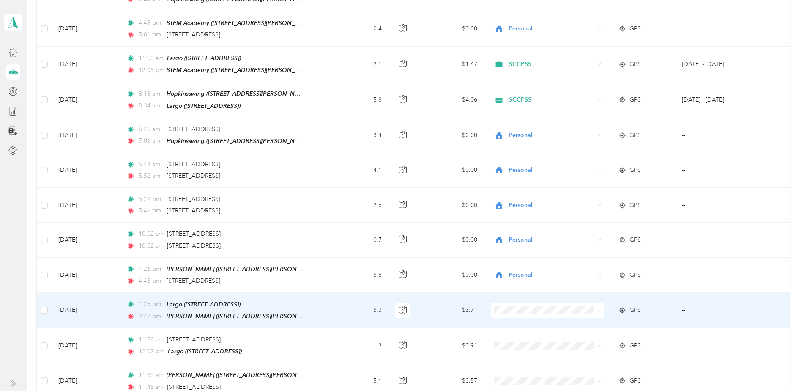
click at [520, 304] on span "SCCPSS" at bounding box center [554, 305] width 87 height 9
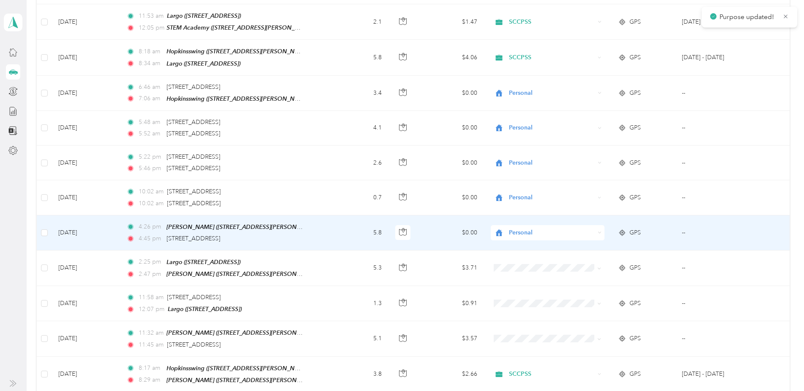
scroll to position [1311, 0]
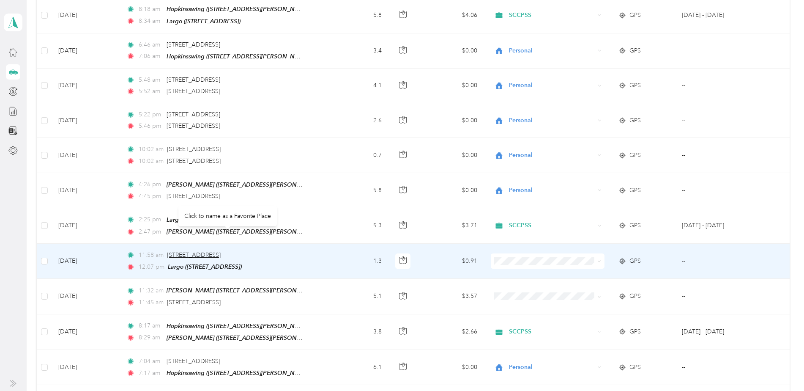
click at [221, 251] on span "[STREET_ADDRESS]" at bounding box center [194, 254] width 54 height 7
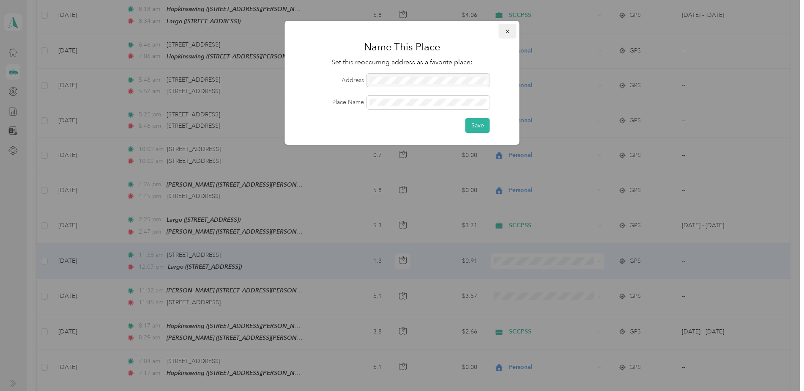
click at [507, 30] on icon "button" at bounding box center [508, 31] width 6 height 6
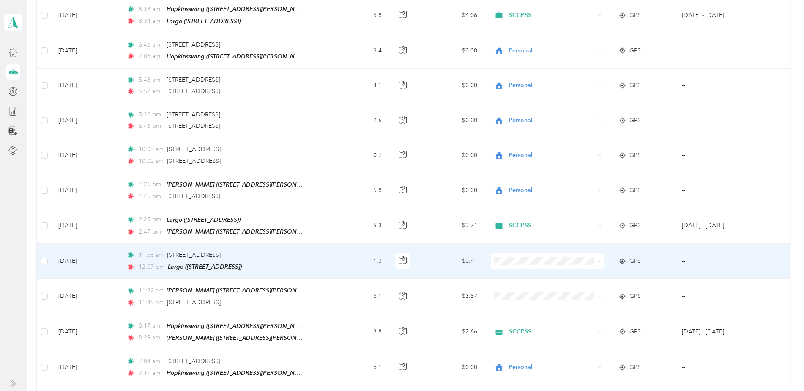
click at [85, 244] on td "[DATE]" at bounding box center [86, 261] width 68 height 35
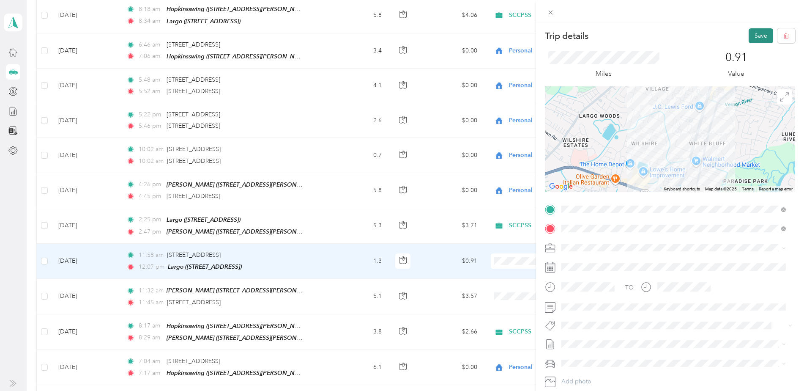
click at [756, 39] on button "Save" at bounding box center [761, 35] width 25 height 15
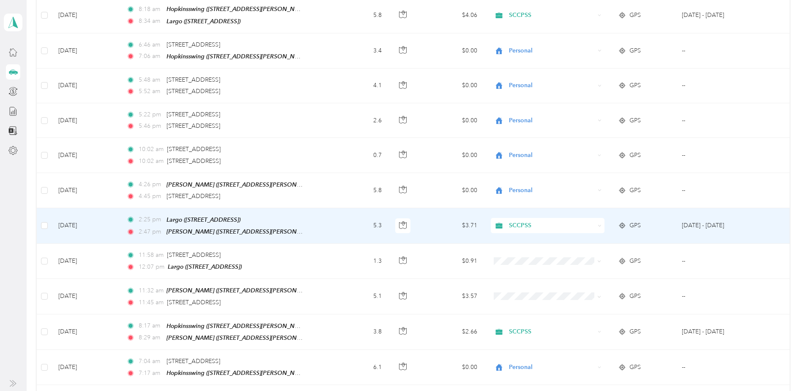
click at [76, 208] on td "[DATE]" at bounding box center [86, 226] width 68 height 36
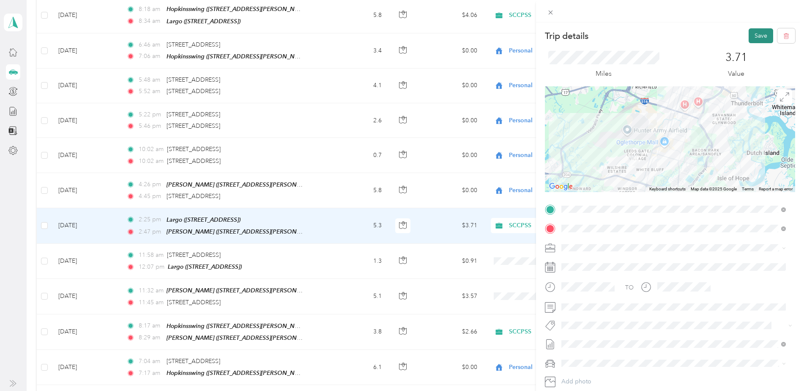
click at [752, 38] on button "Save" at bounding box center [761, 35] width 25 height 15
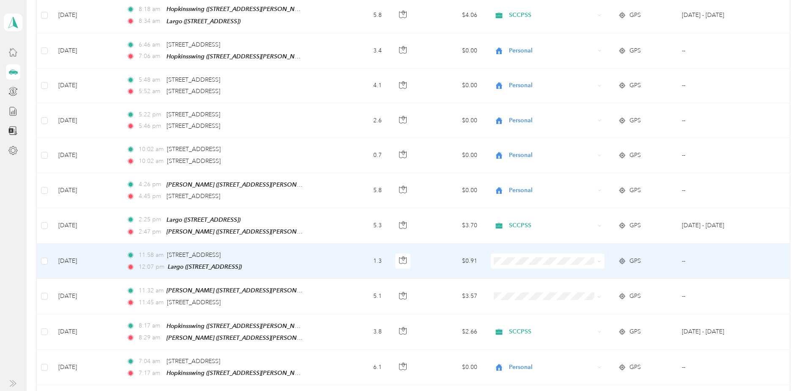
click at [80, 244] on td "[DATE]" at bounding box center [86, 261] width 68 height 35
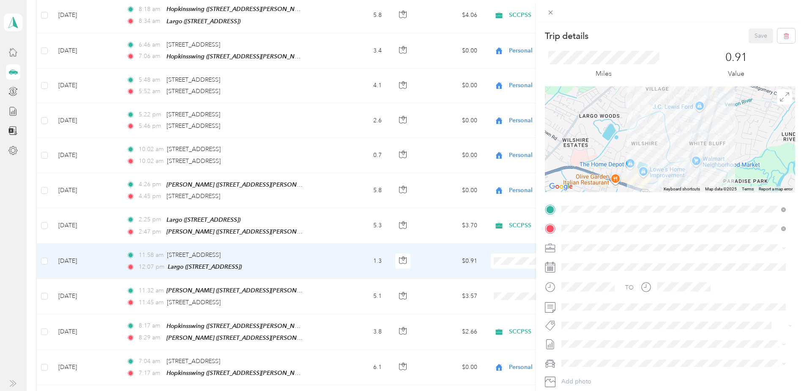
click at [80, 275] on div "Trip details Save This trip cannot be edited because it is either under review,…" at bounding box center [402, 195] width 804 height 391
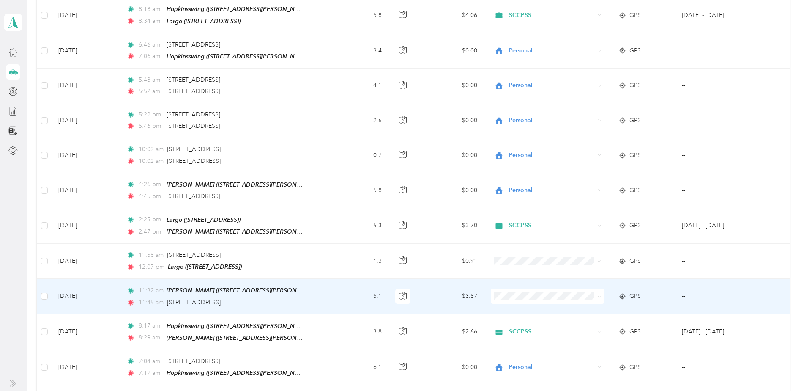
click at [80, 279] on td "[DATE]" at bounding box center [86, 296] width 68 height 35
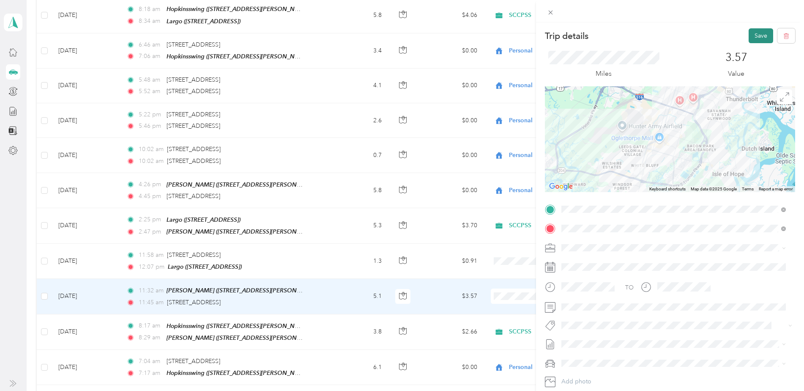
click at [752, 38] on button "Save" at bounding box center [761, 35] width 25 height 15
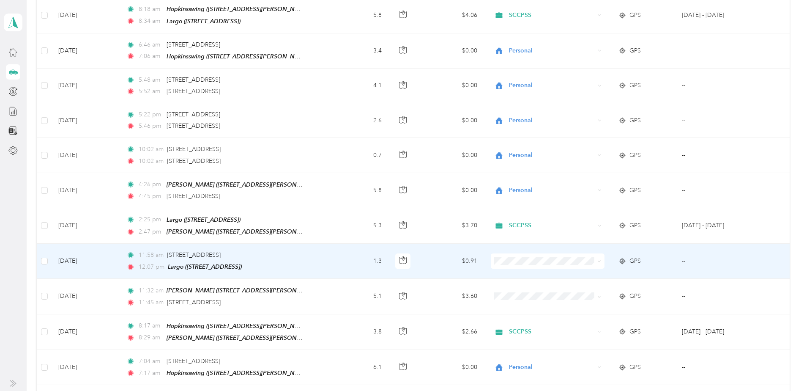
click at [524, 256] on span "SCCPSS" at bounding box center [554, 255] width 87 height 9
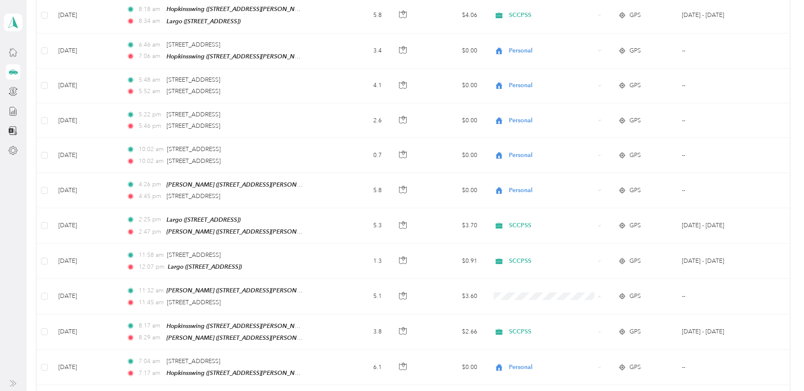
drag, startPoint x: 518, startPoint y: 270, endPoint x: 523, endPoint y: 291, distance: 21.1
click at [523, 291] on li "SCCPSS" at bounding box center [546, 290] width 113 height 15
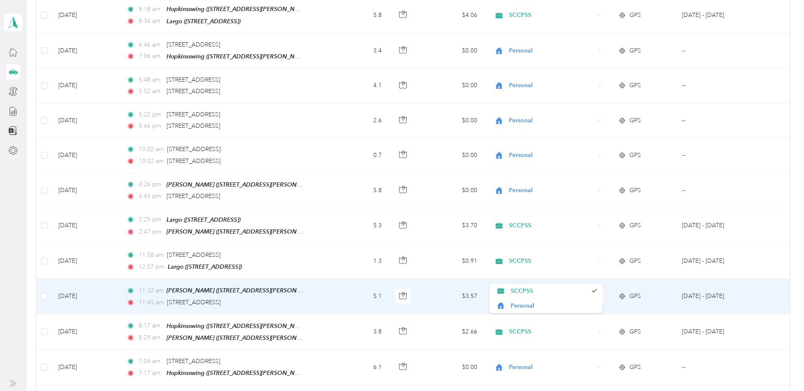
click at [520, 291] on span "SCCPSS" at bounding box center [552, 295] width 86 height 9
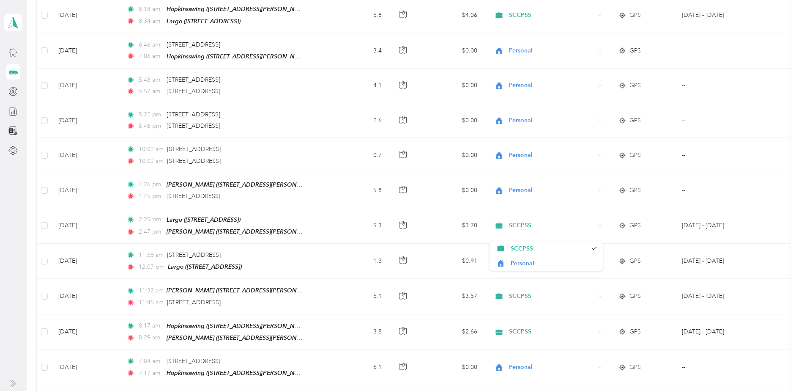
scroll to position [1353, 0]
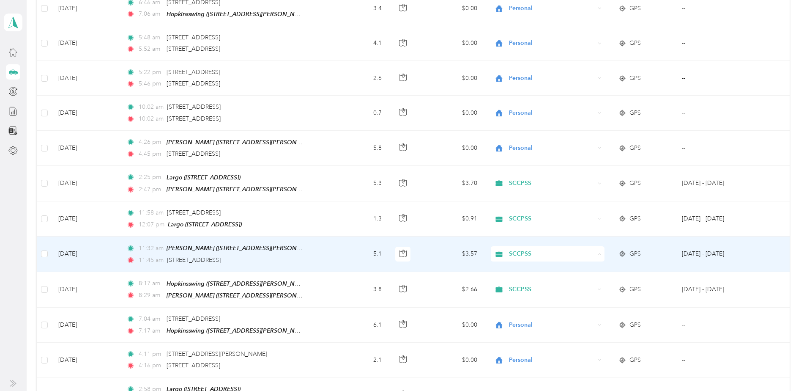
click at [528, 247] on span "SCCPSS" at bounding box center [549, 248] width 77 height 9
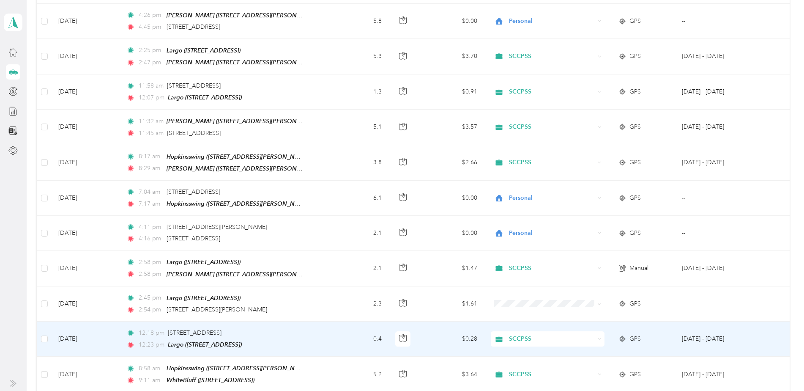
scroll to position [1522, 0]
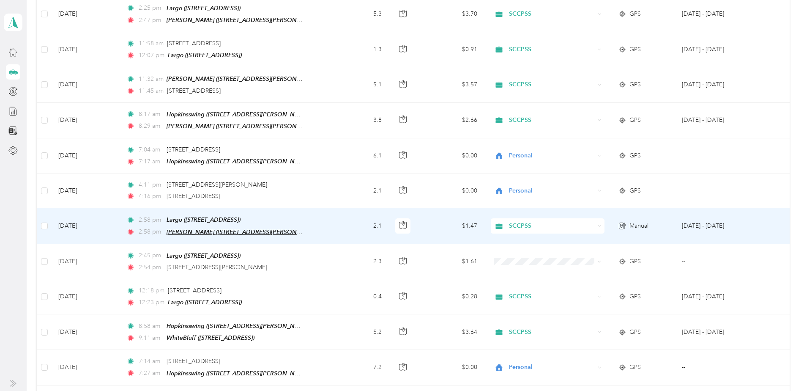
click at [231, 228] on span "[PERSON_NAME] ([STREET_ADDRESS][PERSON_NAME])" at bounding box center [244, 231] width 154 height 7
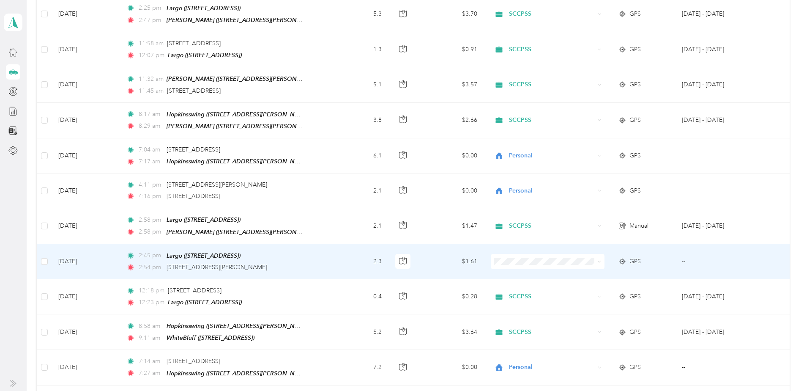
click at [342, 244] on td "2.3" at bounding box center [358, 261] width 60 height 35
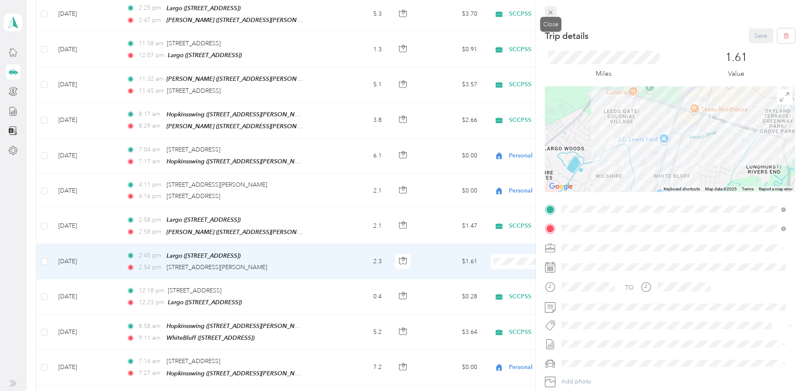
click at [552, 13] on icon at bounding box center [550, 12] width 7 height 7
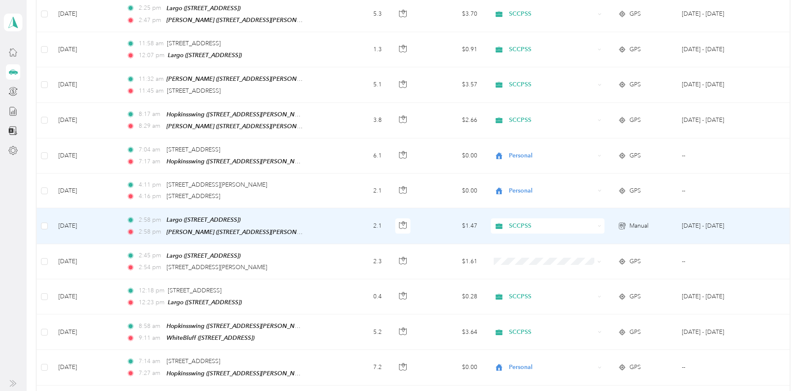
click at [79, 208] on td "[DATE]" at bounding box center [86, 226] width 68 height 36
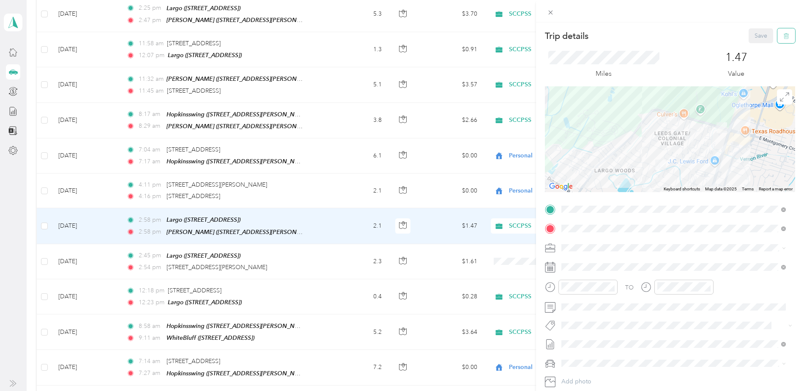
click at [783, 36] on icon "button" at bounding box center [786, 36] width 6 height 6
click at [754, 47] on button "Yes" at bounding box center [755, 46] width 16 height 14
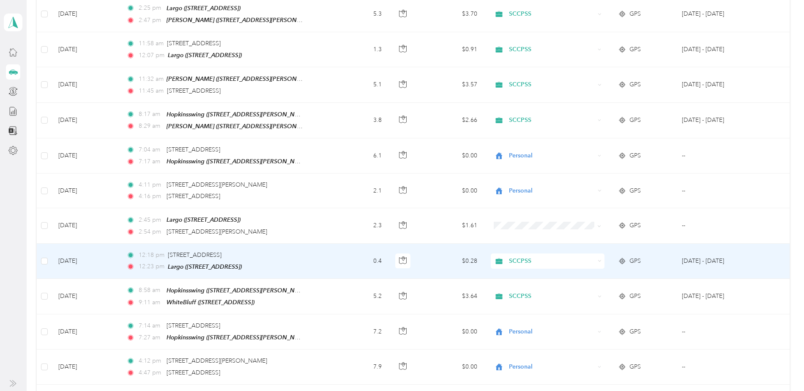
click at [82, 244] on td "[DATE]" at bounding box center [86, 261] width 68 height 35
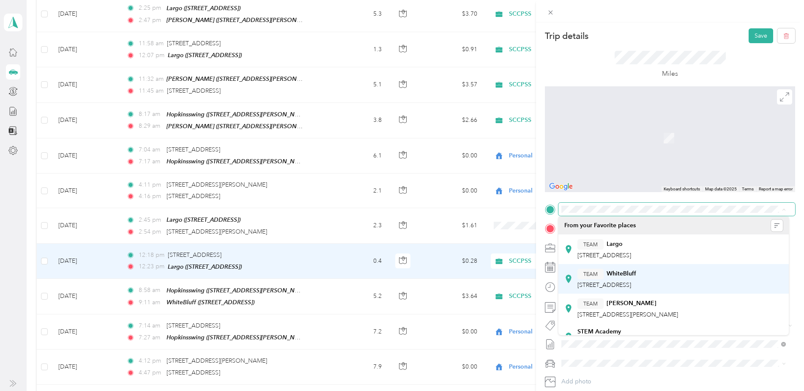
click at [626, 273] on strong "WhiteBluff" at bounding box center [622, 274] width 30 height 8
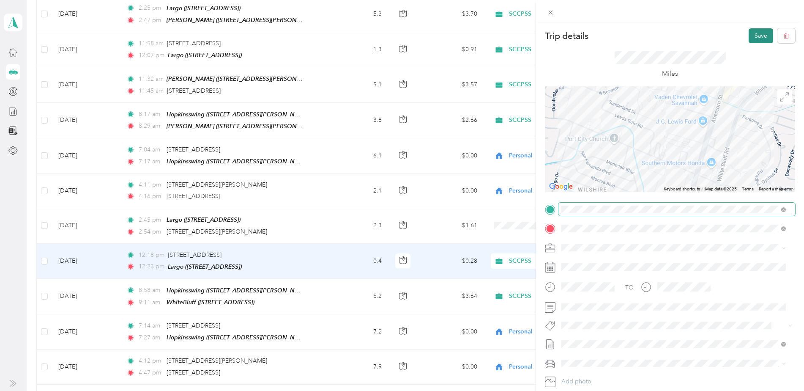
click at [751, 35] on button "Save" at bounding box center [761, 35] width 25 height 15
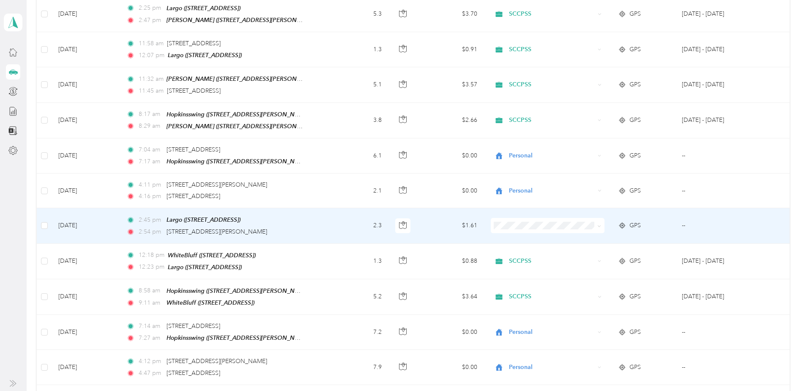
click at [83, 208] on td "[DATE]" at bounding box center [86, 225] width 68 height 35
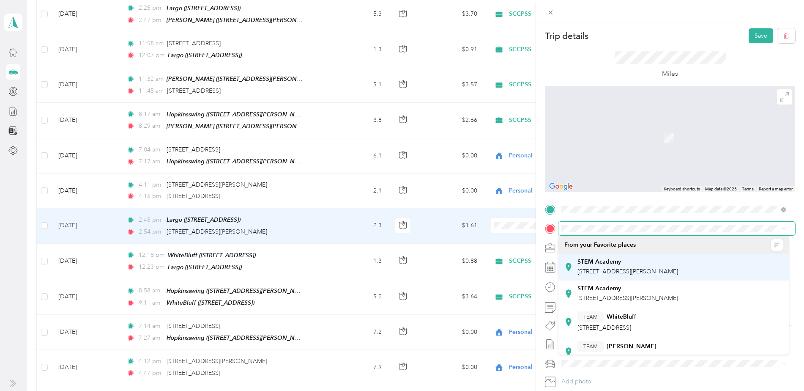
click at [610, 263] on strong "STEM Academy" at bounding box center [599, 262] width 44 height 8
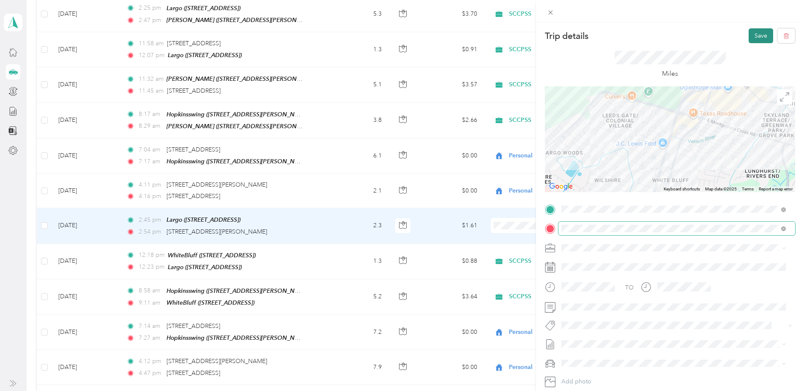
click at [756, 37] on button "Save" at bounding box center [761, 35] width 25 height 15
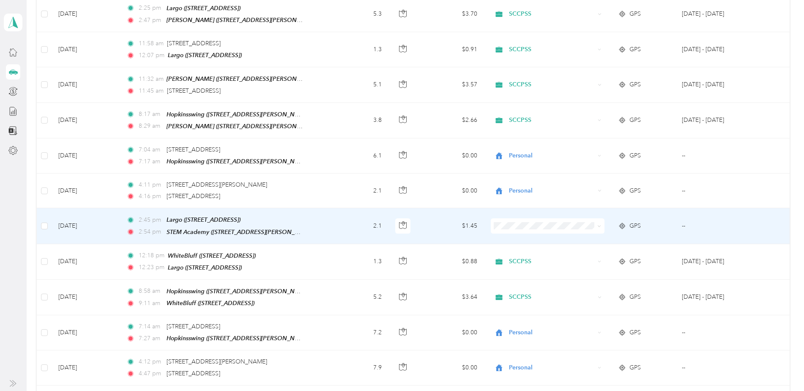
click at [527, 219] on li "SCCPSS" at bounding box center [546, 218] width 113 height 15
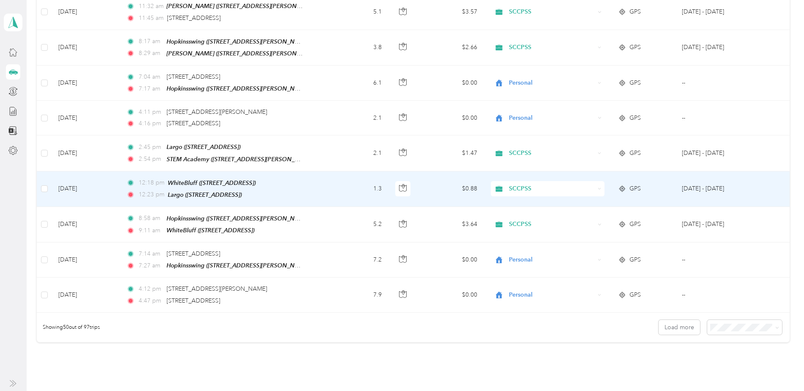
scroll to position [1637, 0]
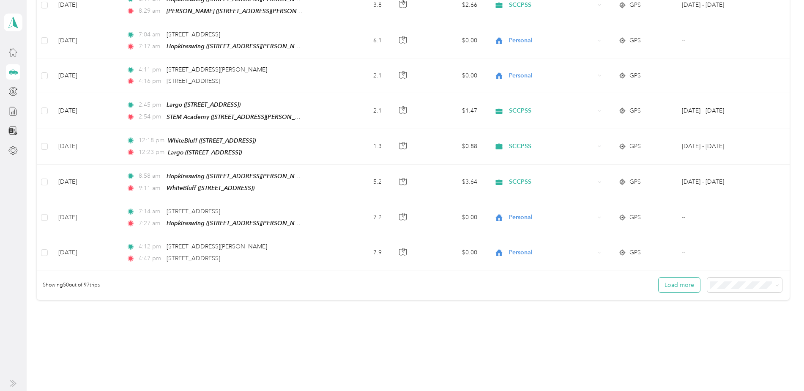
click at [680, 277] on button "Load more" at bounding box center [679, 284] width 41 height 15
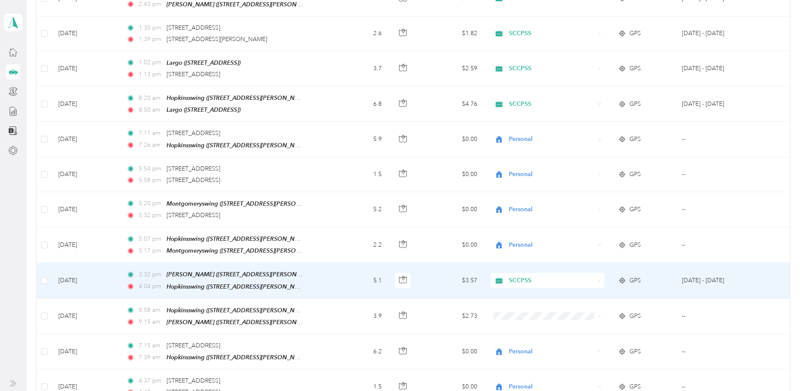
scroll to position [2356, 0]
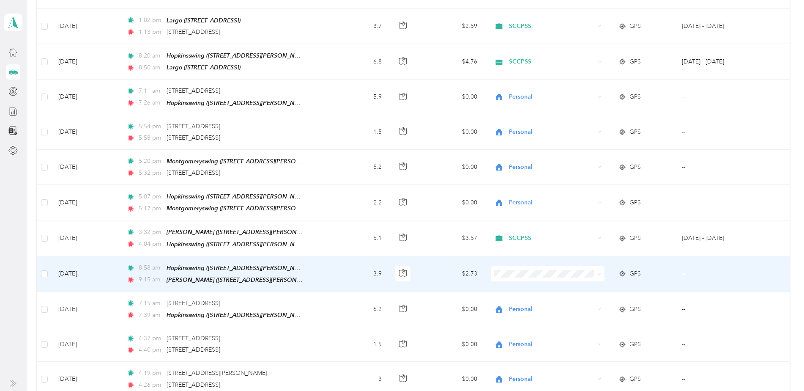
click at [519, 253] on span "SCCPSS" at bounding box center [554, 251] width 87 height 9
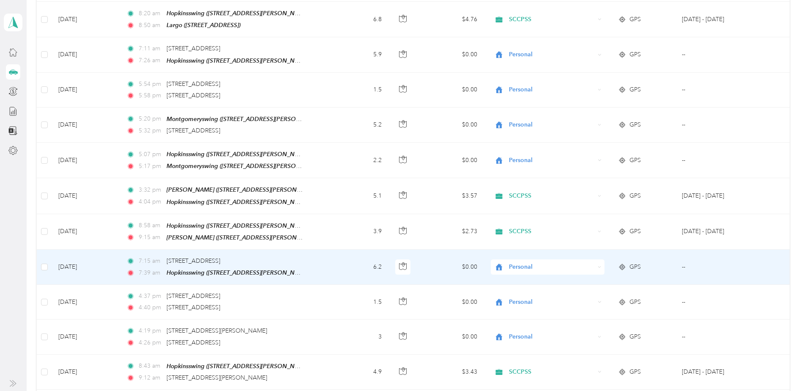
scroll to position [2440, 0]
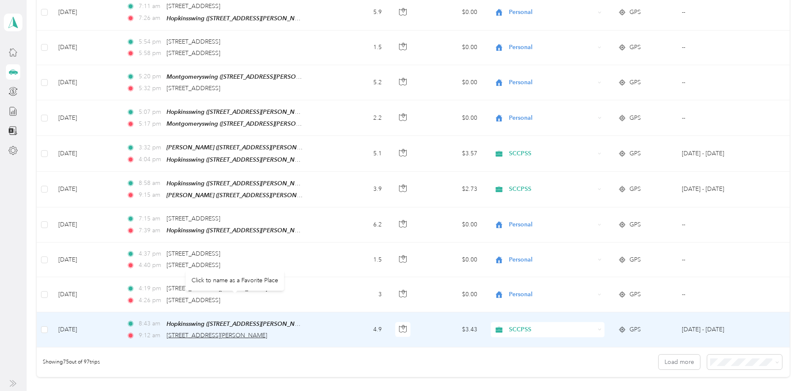
click at [267, 331] on span "[STREET_ADDRESS][PERSON_NAME]" at bounding box center [217, 334] width 101 height 7
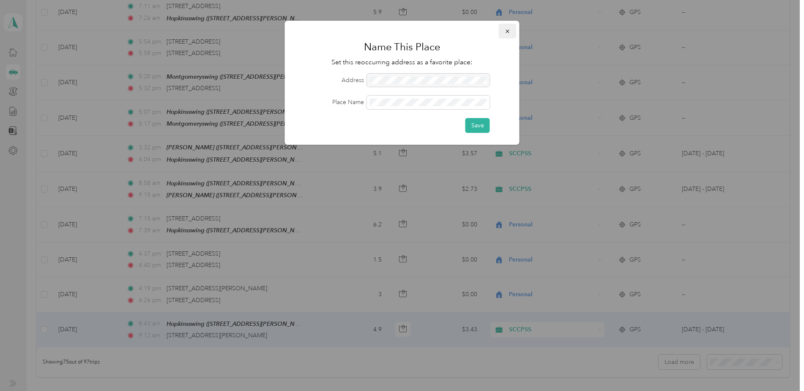
click at [508, 29] on icon "button" at bounding box center [508, 31] width 6 height 6
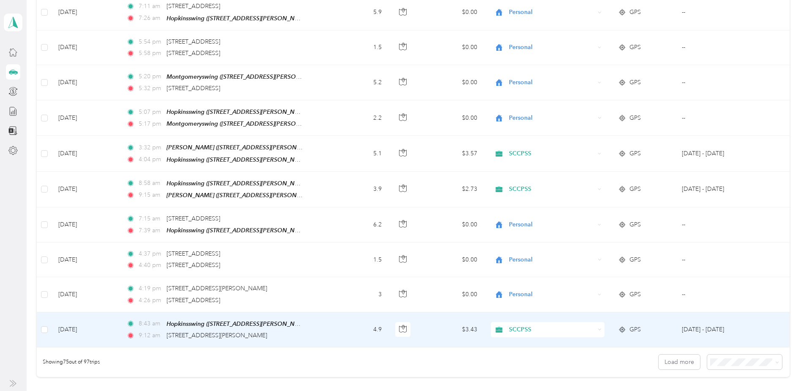
click at [85, 312] on td "[DATE]" at bounding box center [86, 329] width 68 height 35
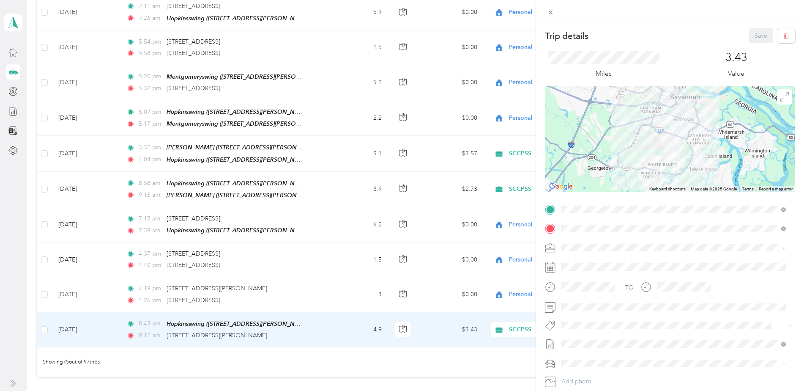
click at [614, 266] on div "STEM Academy [STREET_ADDRESS][PERSON_NAME]" at bounding box center [627, 267] width 101 height 18
click at [756, 32] on button "Save" at bounding box center [761, 35] width 25 height 15
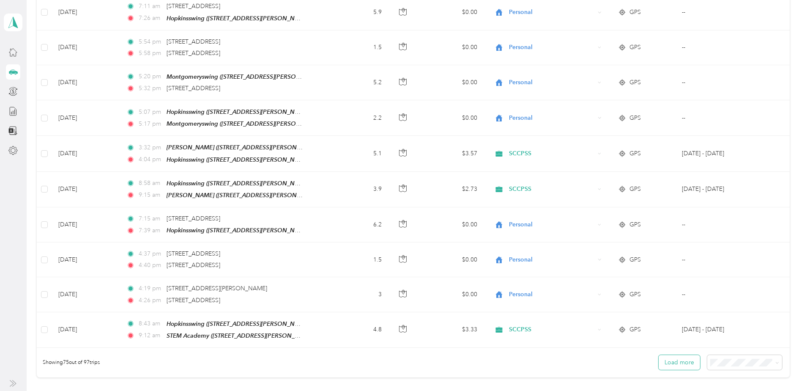
click at [679, 355] on button "Load more" at bounding box center [679, 362] width 41 height 15
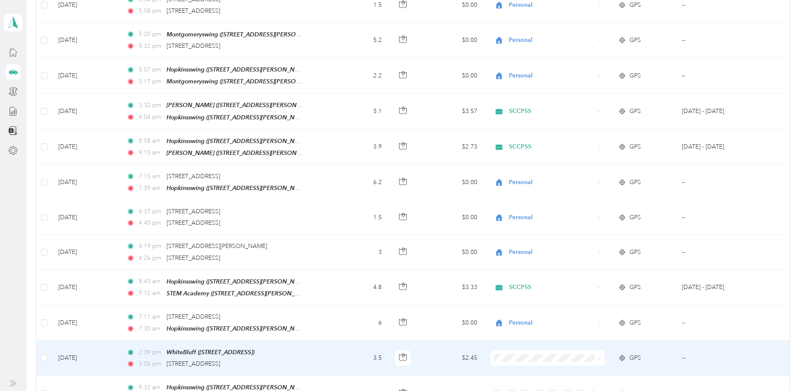
scroll to position [2525, 0]
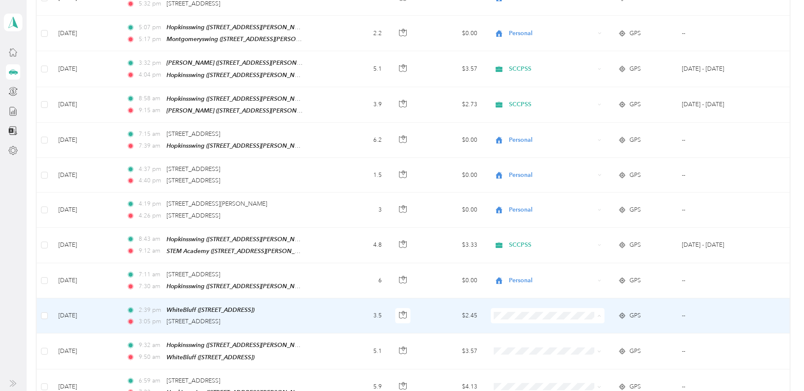
click at [519, 308] on span "Personal" at bounding box center [554, 308] width 87 height 9
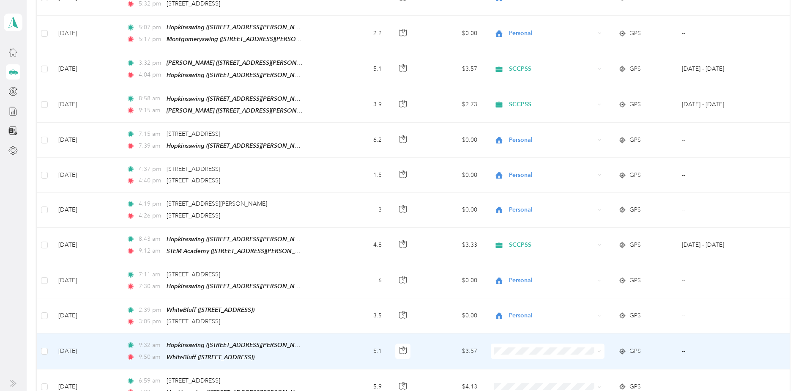
scroll to position [2567, 0]
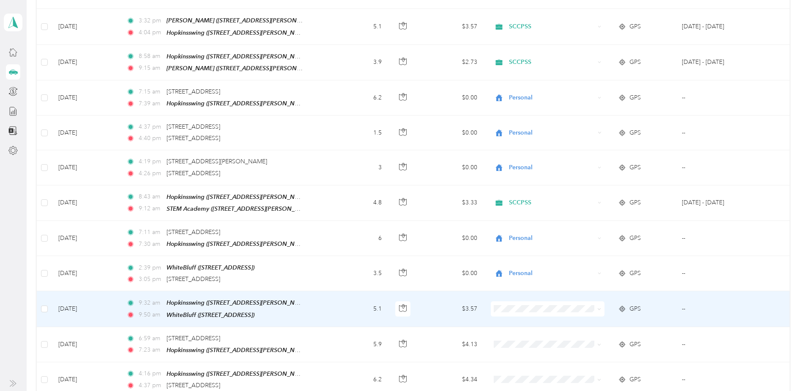
click at [519, 285] on span "SCCPSS" at bounding box center [554, 285] width 87 height 9
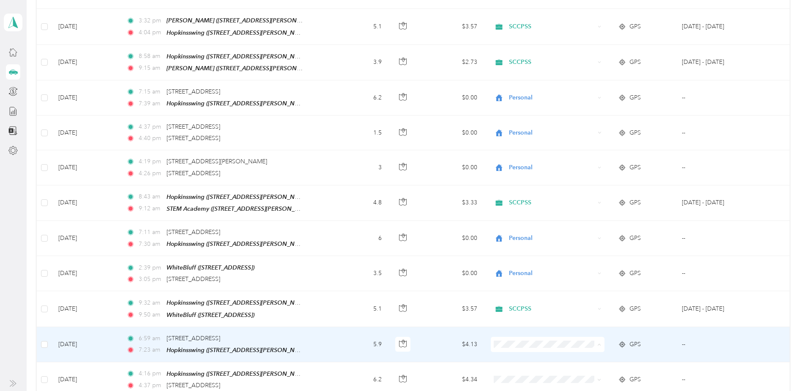
click at [520, 335] on span "Personal" at bounding box center [554, 335] width 87 height 9
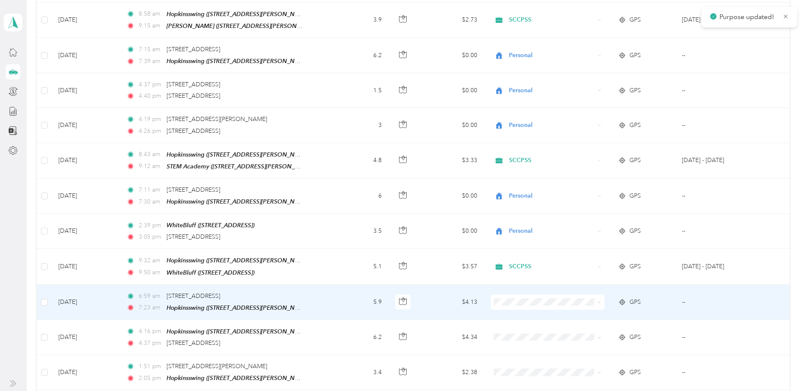
scroll to position [2652, 0]
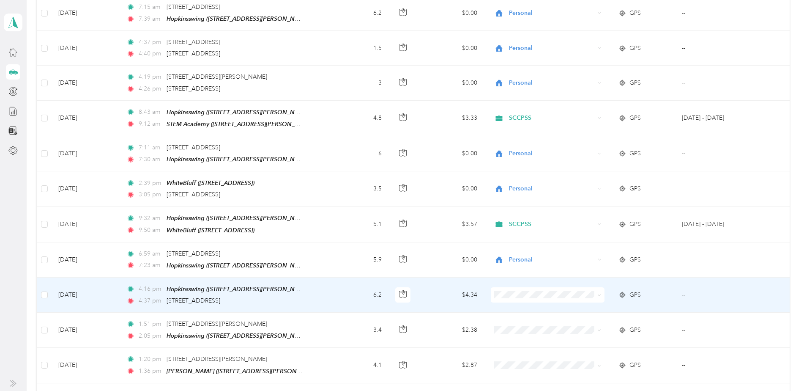
click at [518, 285] on span "Personal" at bounding box center [554, 282] width 87 height 9
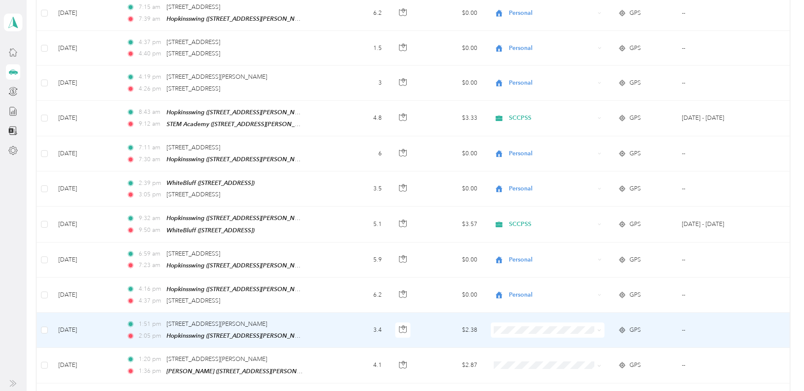
scroll to position [2694, 0]
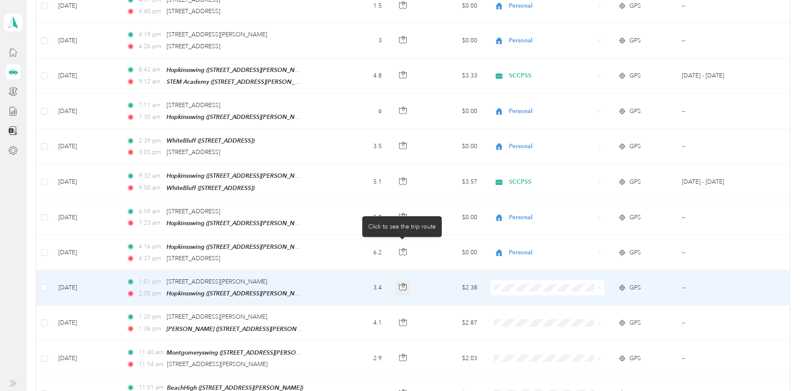
click at [403, 283] on icon "button" at bounding box center [403, 287] width 8 height 8
click at [78, 270] on td "[DATE]" at bounding box center [86, 287] width 68 height 35
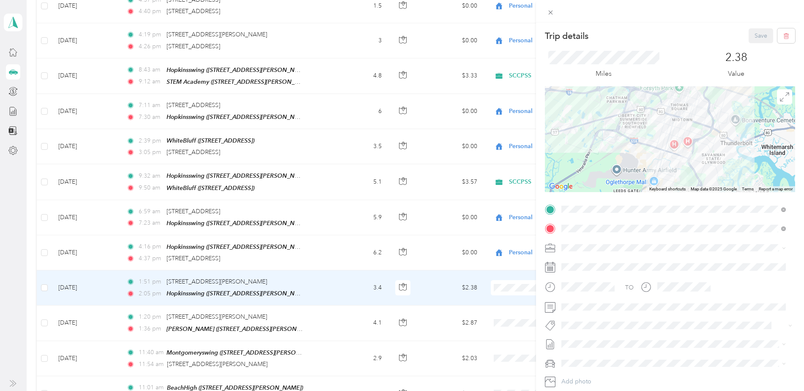
click at [627, 247] on div "TEAM [PERSON_NAME] [STREET_ADDRESS][PERSON_NAME]" at bounding box center [627, 249] width 101 height 21
click at [755, 39] on button "Save" at bounding box center [761, 35] width 25 height 15
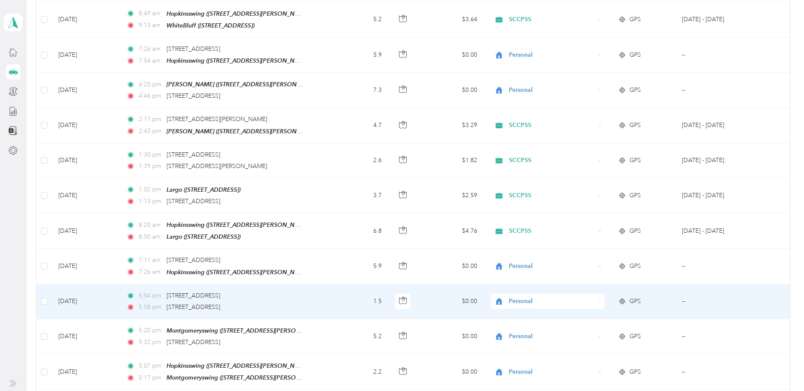
scroll to position [2144, 0]
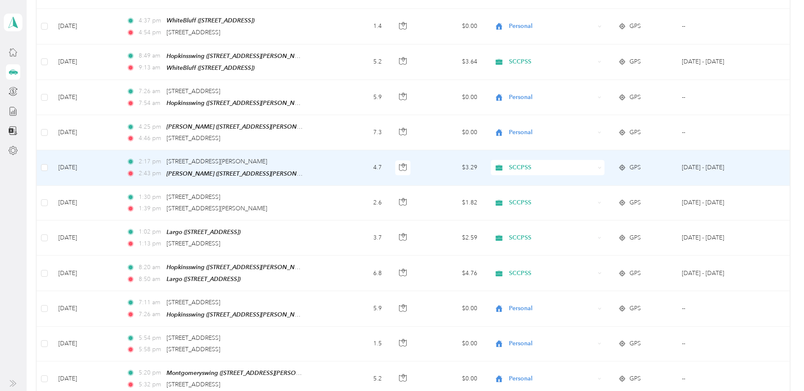
click at [84, 150] on td "[DATE]" at bounding box center [86, 167] width 68 height 35
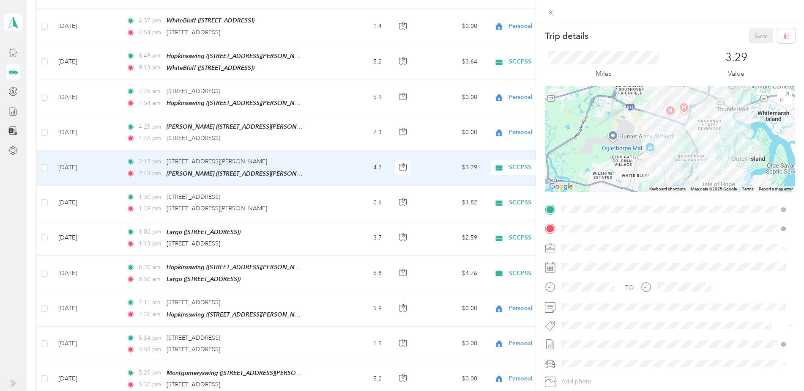
click at [605, 241] on strong "STEM Academy" at bounding box center [599, 243] width 44 height 8
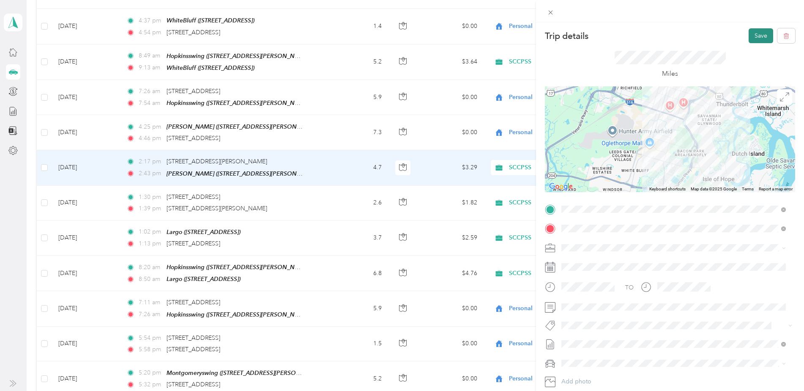
click at [750, 38] on button "Save" at bounding box center [761, 35] width 25 height 15
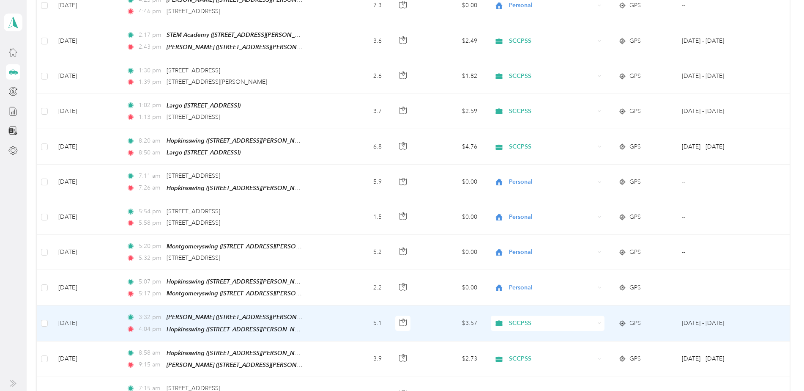
scroll to position [2313, 0]
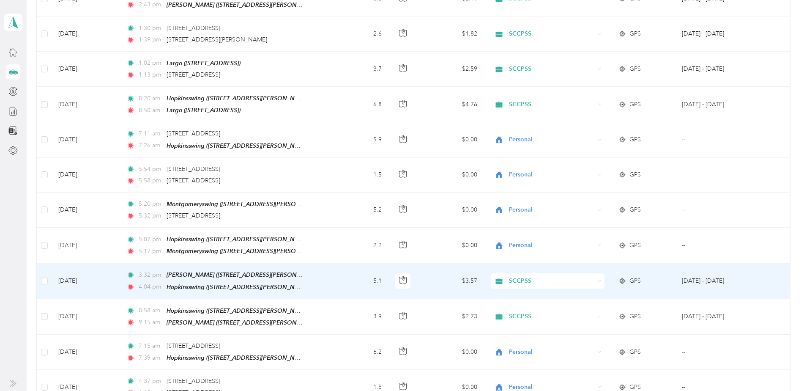
click at [71, 263] on td "[DATE]" at bounding box center [86, 281] width 68 height 36
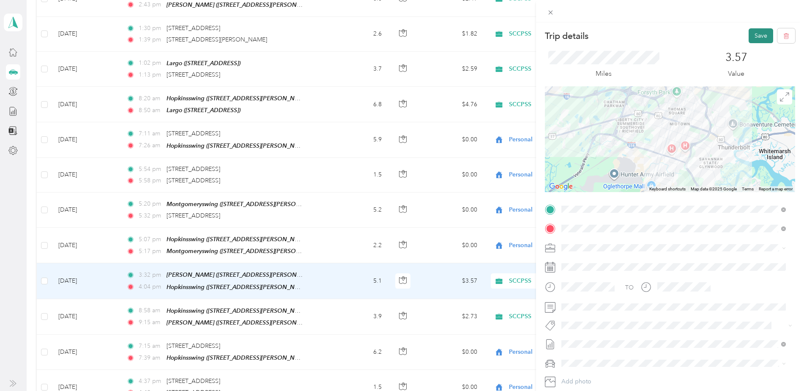
click at [756, 37] on button "Save" at bounding box center [761, 35] width 25 height 15
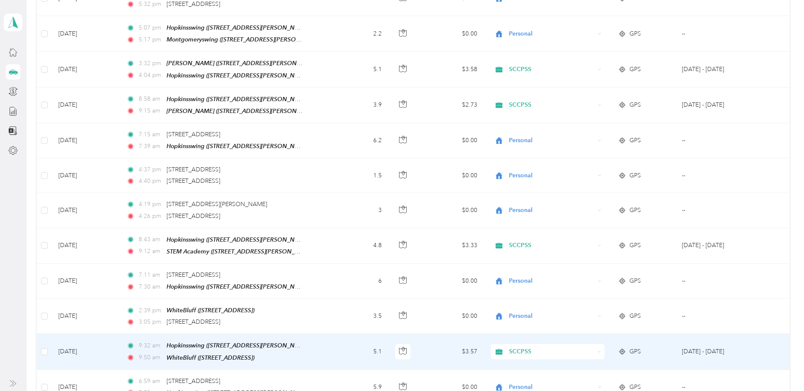
scroll to position [2778, 0]
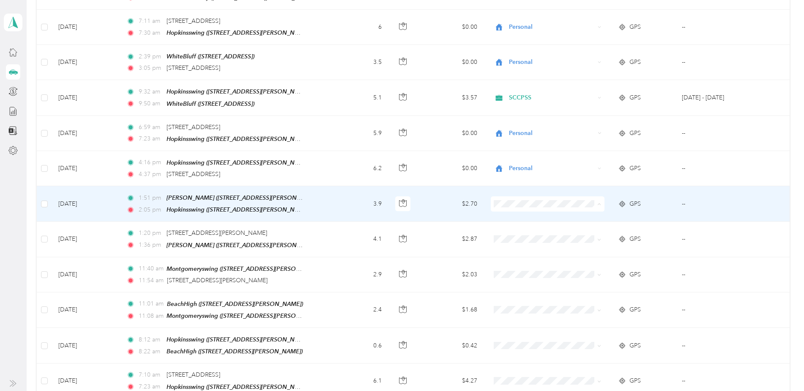
click at [520, 178] on span "SCCPSS" at bounding box center [554, 179] width 87 height 9
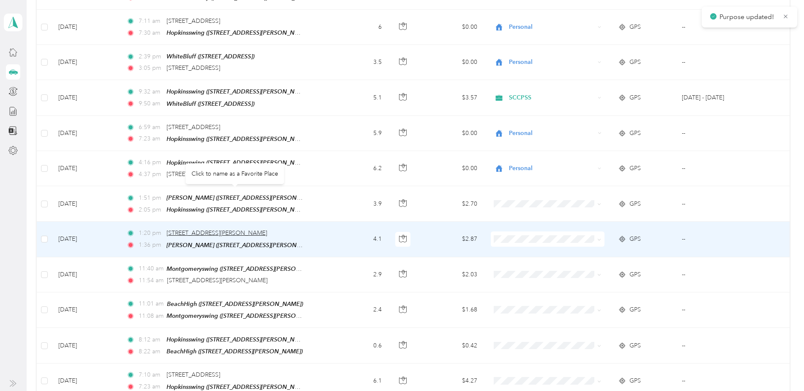
click at [230, 229] on span "[STREET_ADDRESS][PERSON_NAME]" at bounding box center [217, 232] width 101 height 7
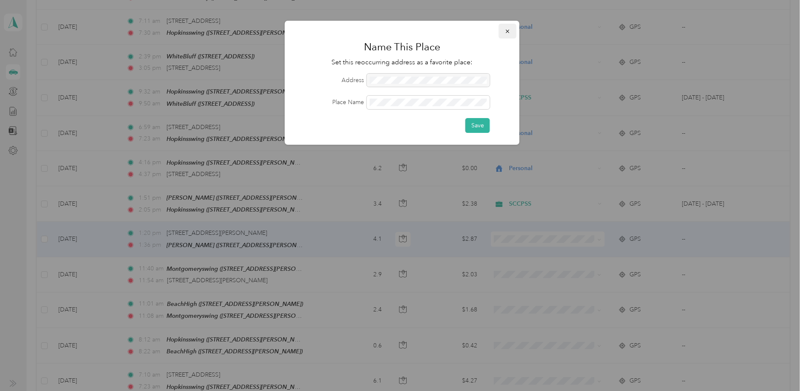
click at [510, 29] on icon "button" at bounding box center [508, 31] width 6 height 6
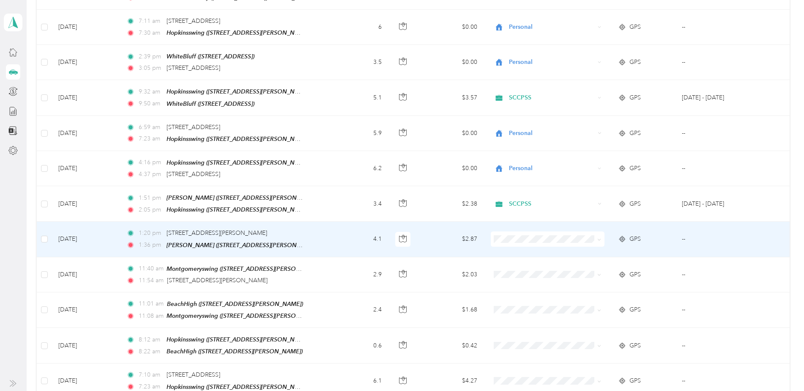
click at [74, 222] on td "[DATE]" at bounding box center [86, 239] width 68 height 35
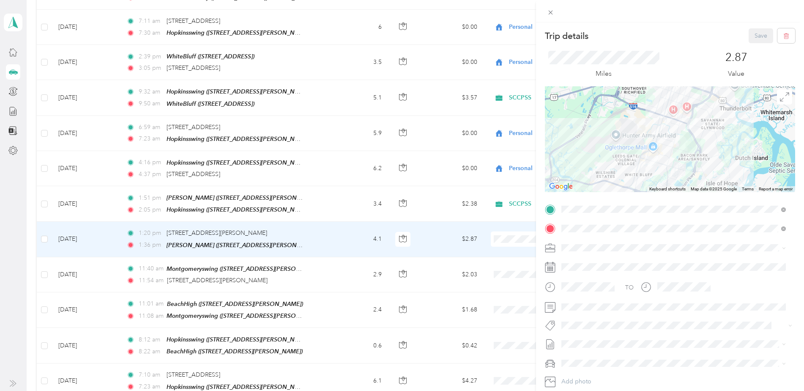
click at [604, 246] on div "STEM Academy [STREET_ADDRESS][PERSON_NAME]" at bounding box center [627, 248] width 101 height 18
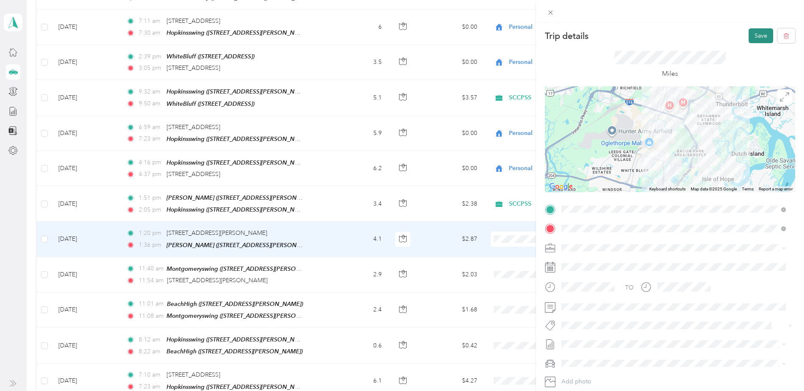
click at [749, 34] on button "Save" at bounding box center [761, 35] width 25 height 15
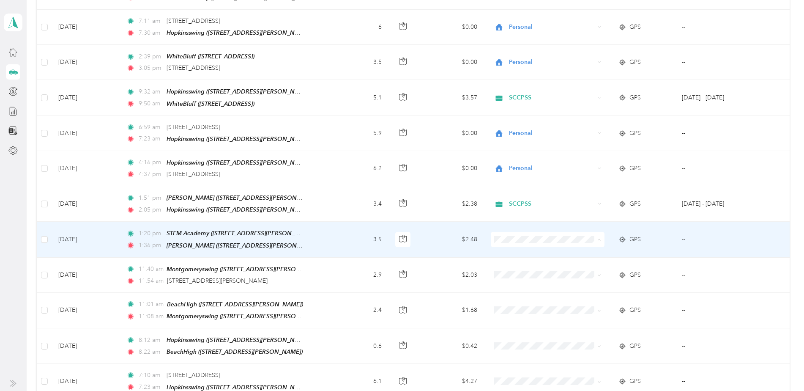
click at [516, 213] on span "SCCPSS" at bounding box center [554, 213] width 87 height 9
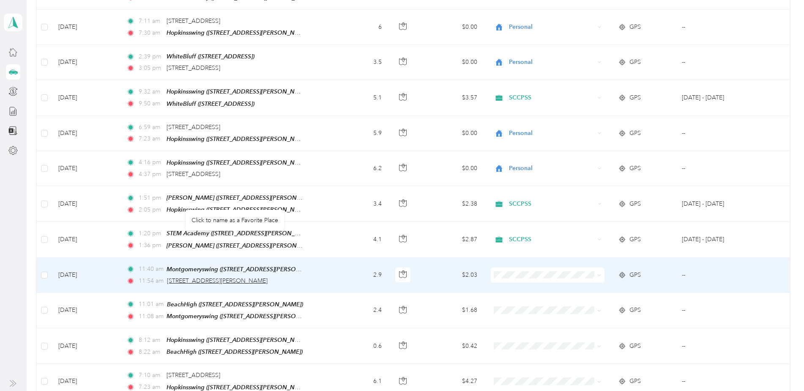
click at [251, 277] on span "[STREET_ADDRESS][PERSON_NAME]" at bounding box center [217, 280] width 101 height 7
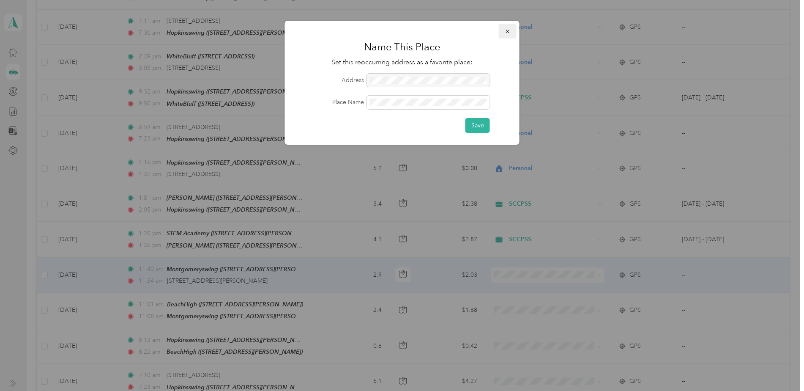
click at [507, 32] on icon "button" at bounding box center [507, 31] width 3 height 3
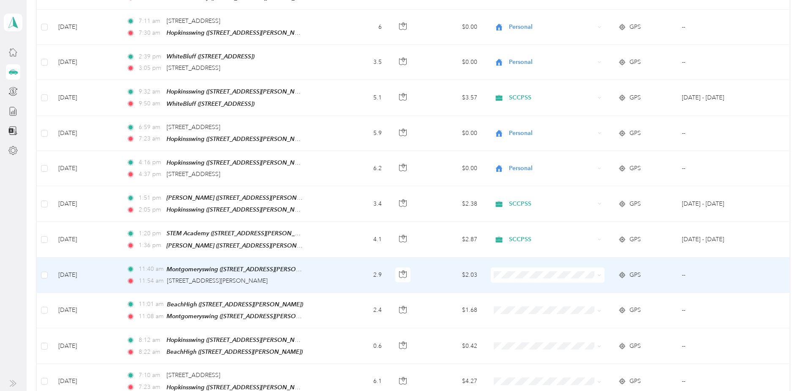
click at [68, 257] on td "[DATE]" at bounding box center [86, 274] width 68 height 35
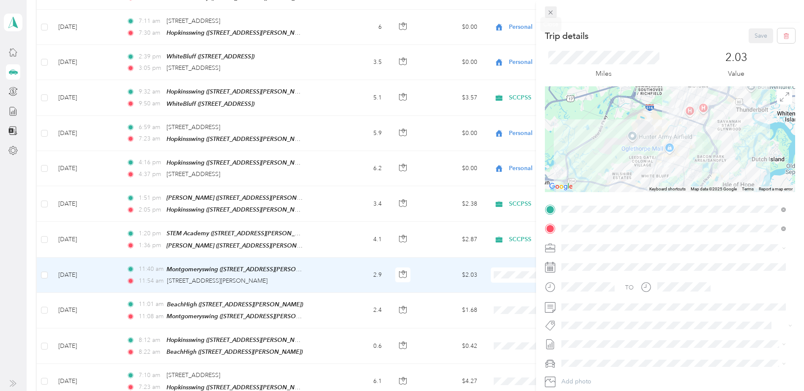
click at [549, 12] on icon at bounding box center [550, 12] width 7 height 7
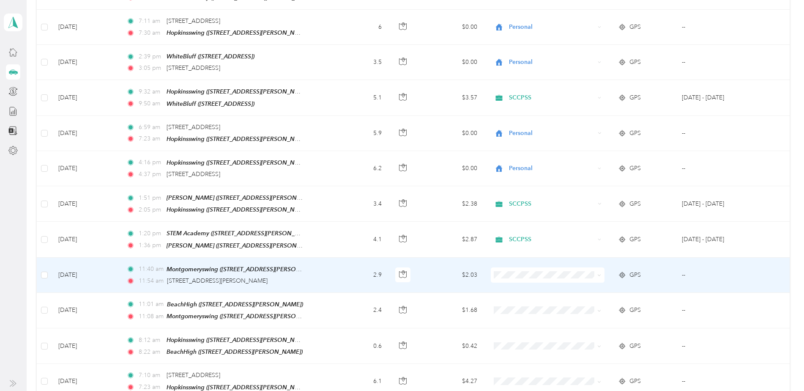
click at [74, 257] on td "[DATE]" at bounding box center [86, 274] width 68 height 35
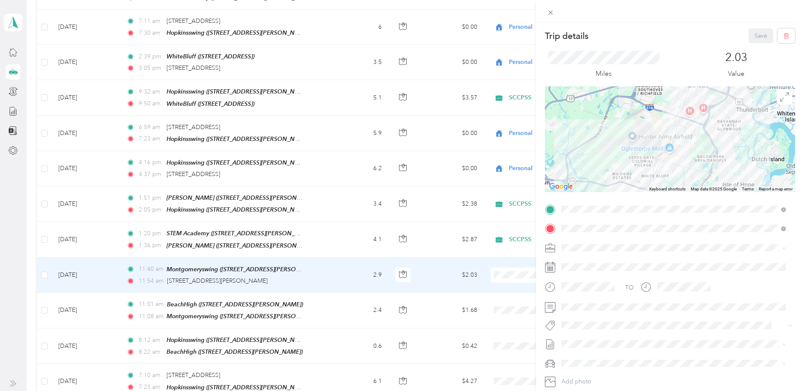
click at [604, 265] on div "STEM Academy [STREET_ADDRESS][PERSON_NAME]" at bounding box center [627, 267] width 101 height 18
click at [753, 38] on button "Save" at bounding box center [761, 35] width 25 height 15
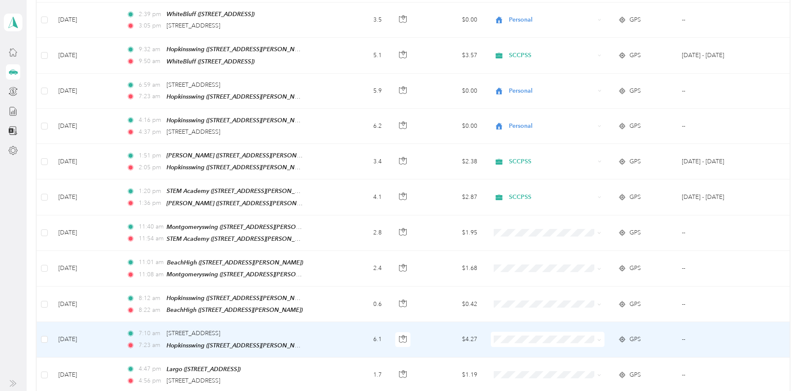
scroll to position [2863, 0]
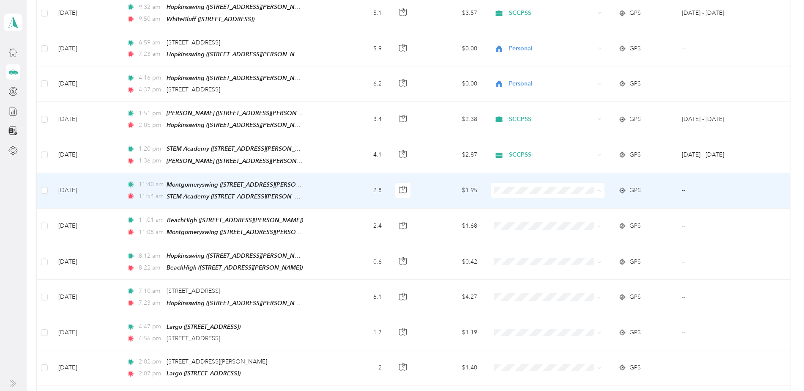
click at [515, 162] on span "SCCPSS" at bounding box center [554, 163] width 87 height 9
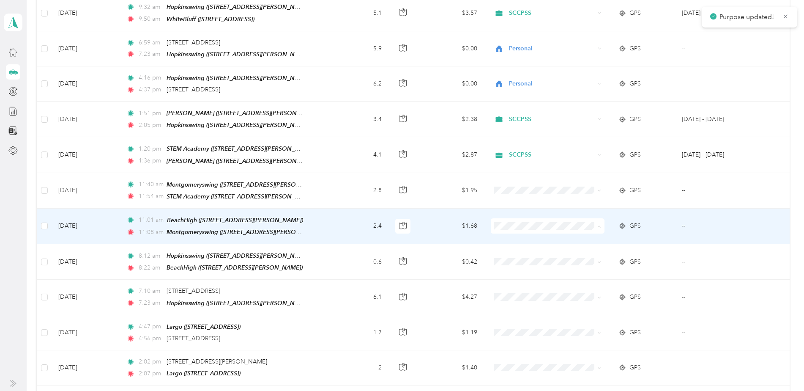
click at [522, 196] on span "SCCPSS" at bounding box center [554, 198] width 87 height 9
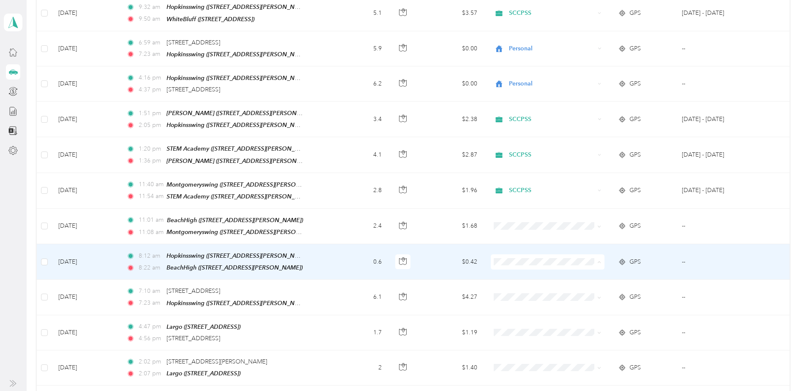
click at [522, 230] on span "SCCPSS" at bounding box center [554, 233] width 87 height 9
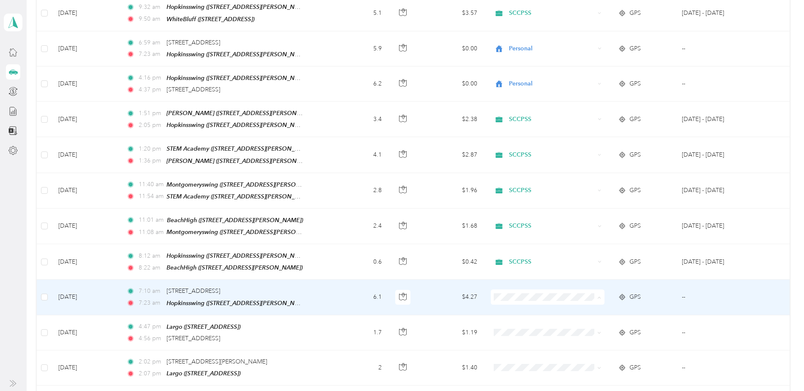
click at [523, 282] on span "Personal" at bounding box center [554, 283] width 87 height 9
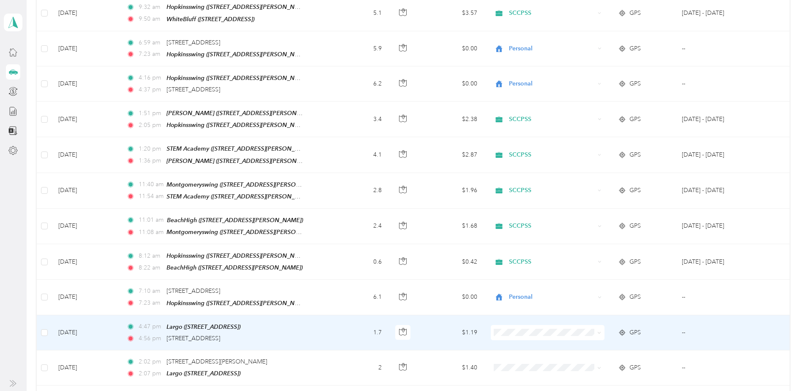
click at [518, 317] on span "Personal" at bounding box center [554, 315] width 87 height 9
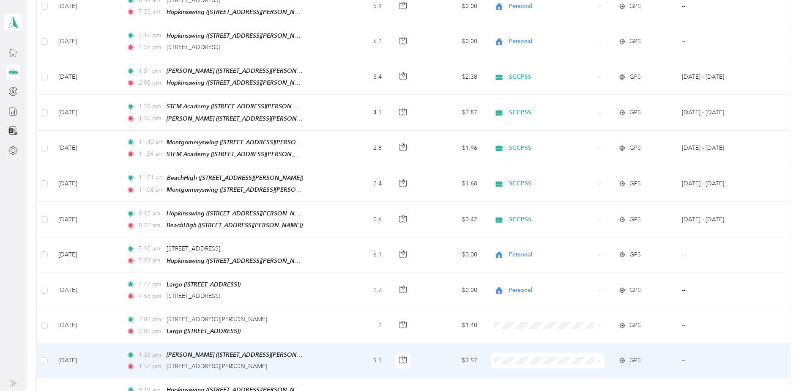
scroll to position [2947, 0]
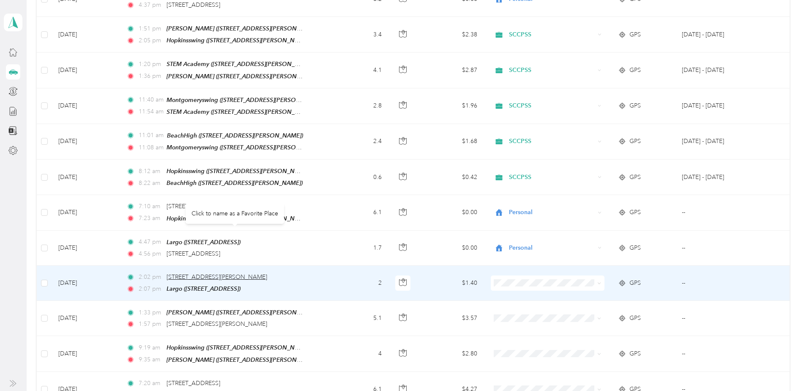
click at [267, 273] on span "[STREET_ADDRESS][PERSON_NAME]" at bounding box center [217, 276] width 101 height 7
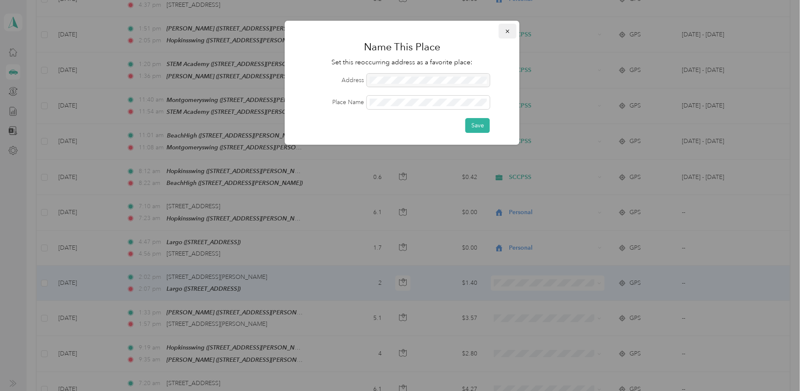
click at [510, 30] on icon "button" at bounding box center [508, 31] width 6 height 6
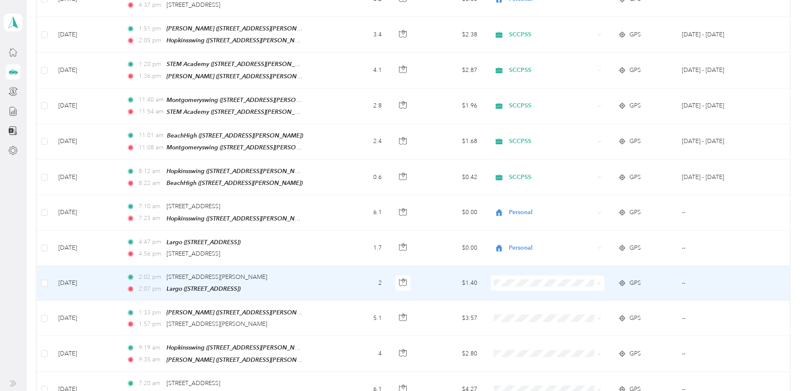
click at [68, 265] on td "[DATE]" at bounding box center [86, 282] width 68 height 35
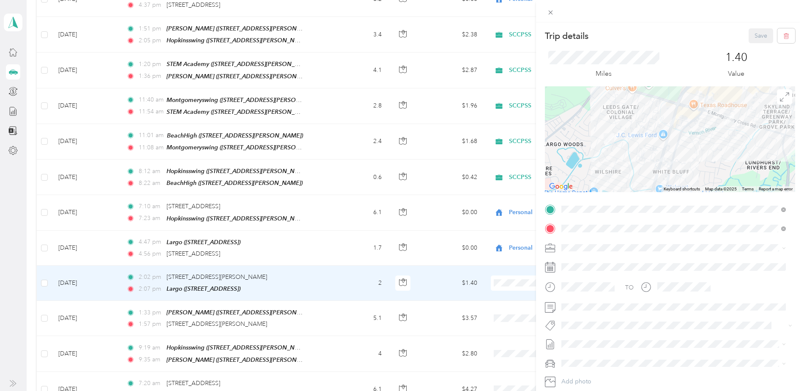
click at [601, 244] on div "STEM Academy [STREET_ADDRESS][PERSON_NAME]" at bounding box center [627, 244] width 101 height 18
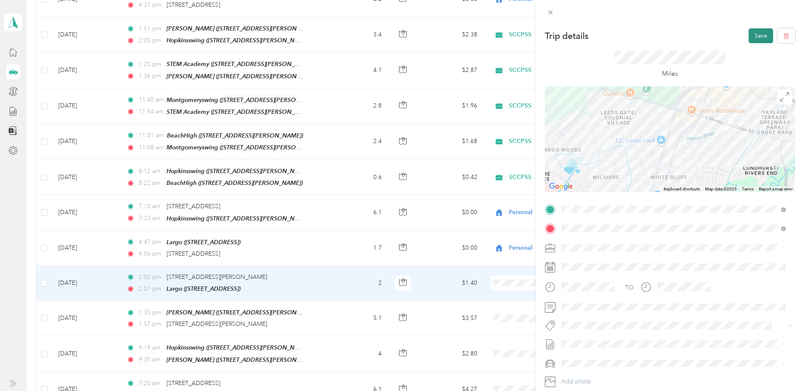
click at [752, 38] on button "Save" at bounding box center [761, 35] width 25 height 15
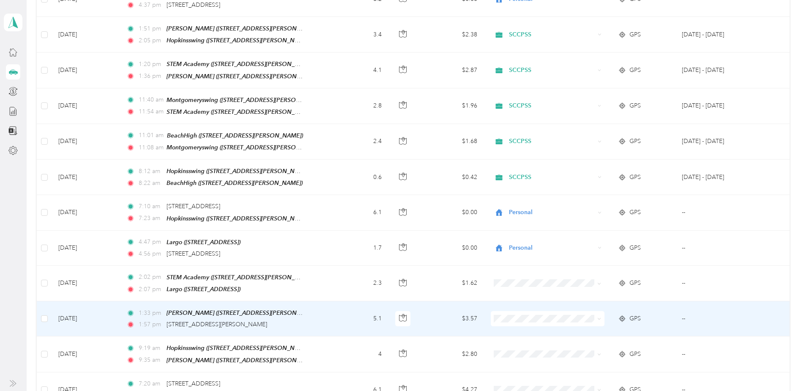
click at [82, 301] on td "[DATE]" at bounding box center [86, 318] width 68 height 35
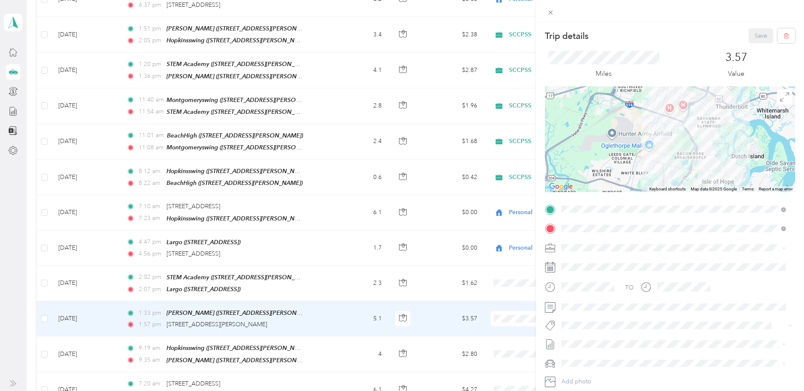
click at [608, 265] on div "STEM Academy [STREET_ADDRESS][PERSON_NAME]" at bounding box center [627, 267] width 101 height 18
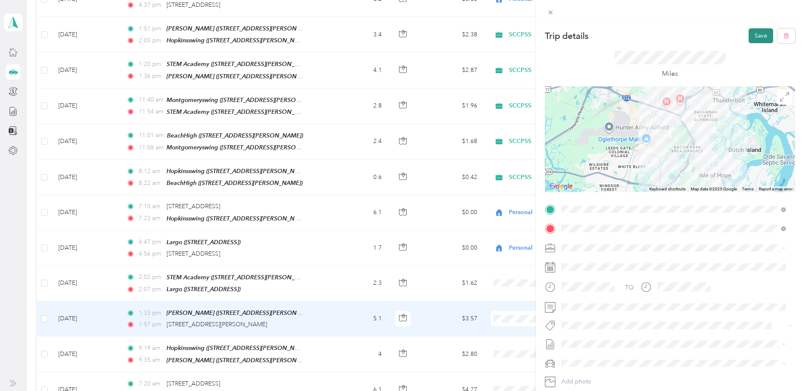
click at [753, 38] on button "Save" at bounding box center [761, 35] width 25 height 15
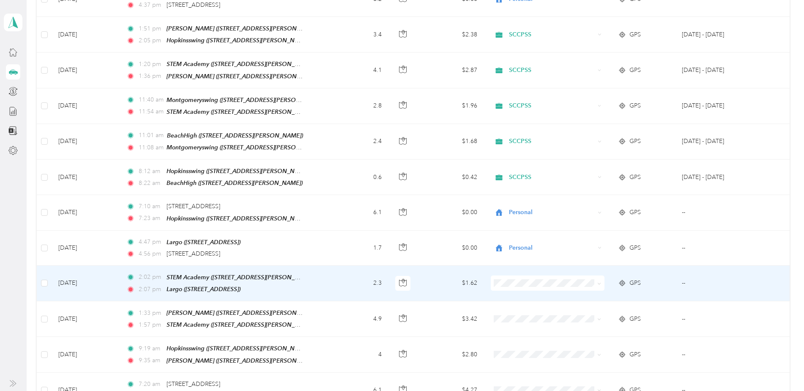
click at [521, 253] on span "SCCPSS" at bounding box center [554, 250] width 87 height 9
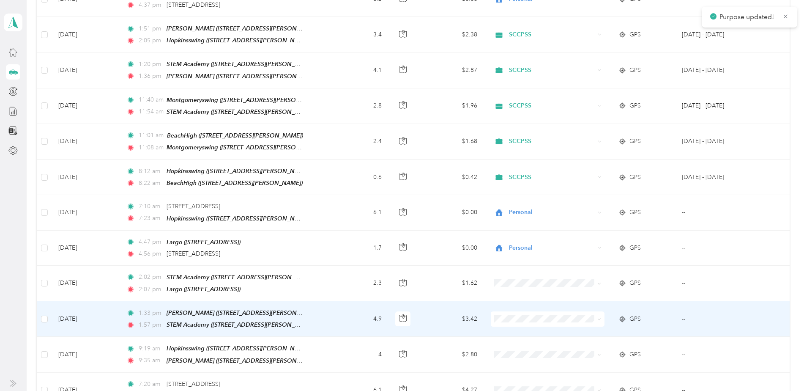
click at [520, 288] on span "SCCPSS" at bounding box center [554, 288] width 87 height 9
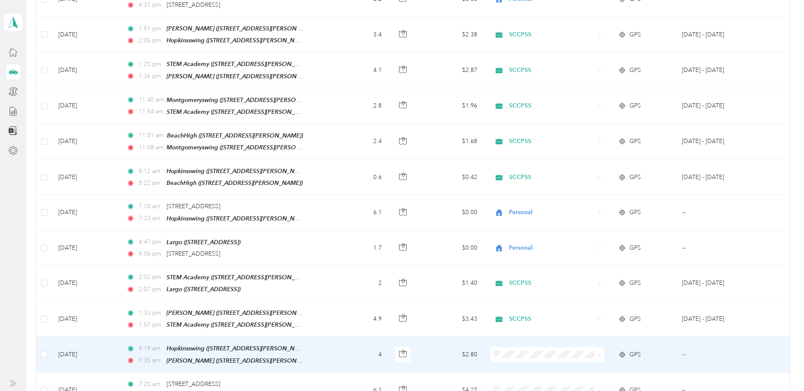
click at [515, 320] on span "SCCPSS" at bounding box center [554, 319] width 87 height 9
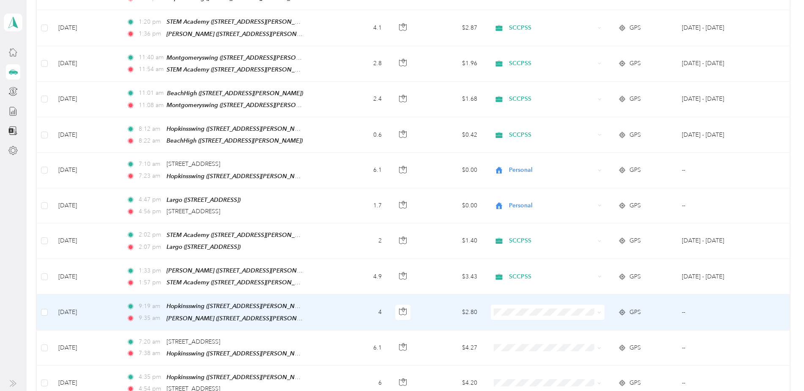
scroll to position [3032, 0]
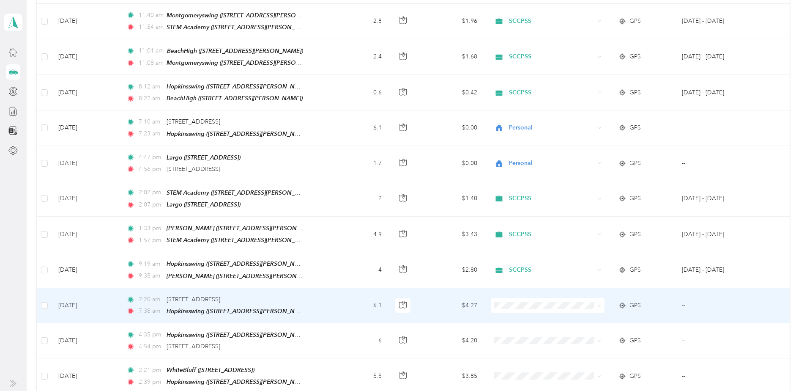
click at [516, 286] on span "Personal" at bounding box center [554, 284] width 87 height 9
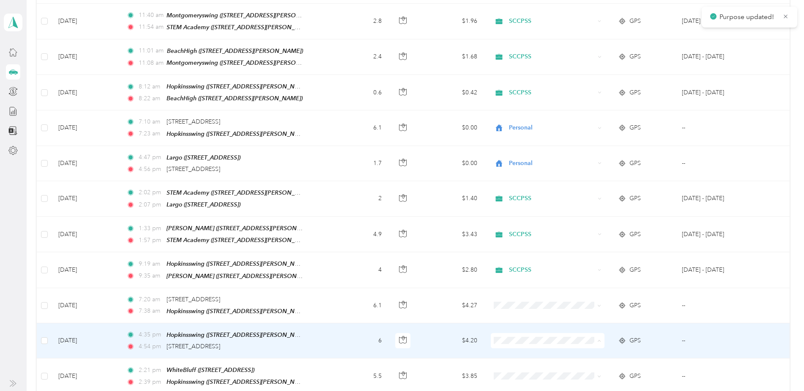
click at [518, 321] on span "Personal" at bounding box center [554, 322] width 87 height 9
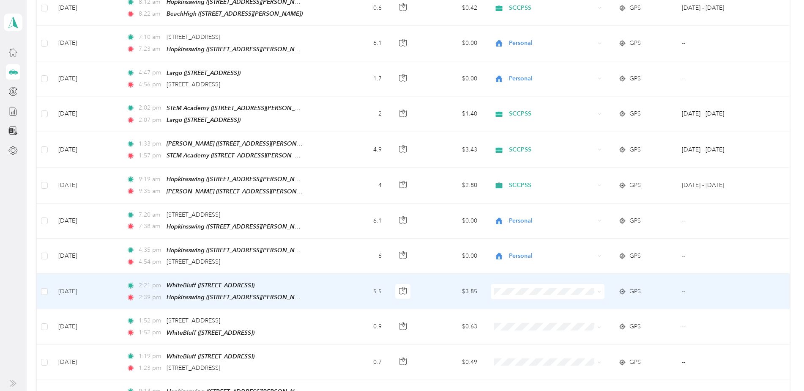
scroll to position [3159, 0]
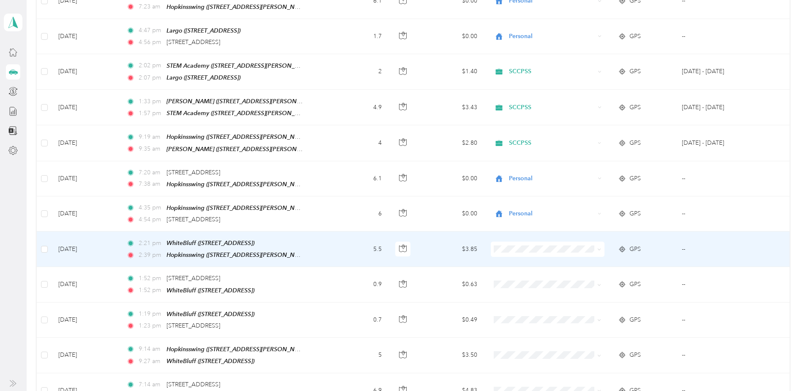
click at [517, 218] on li "SCCPSS" at bounding box center [546, 212] width 113 height 15
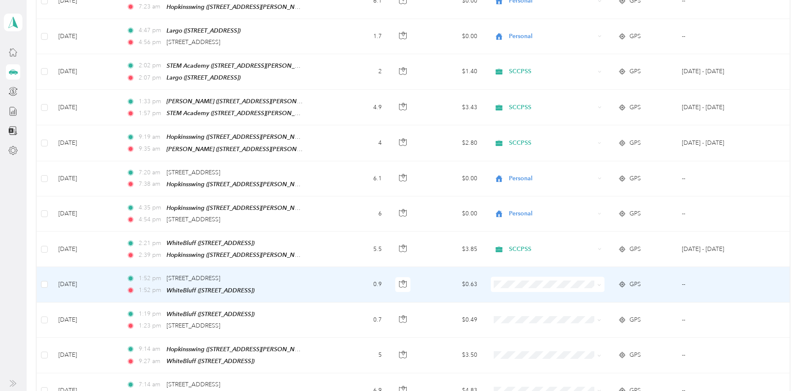
click at [522, 262] on span "Personal" at bounding box center [554, 262] width 87 height 9
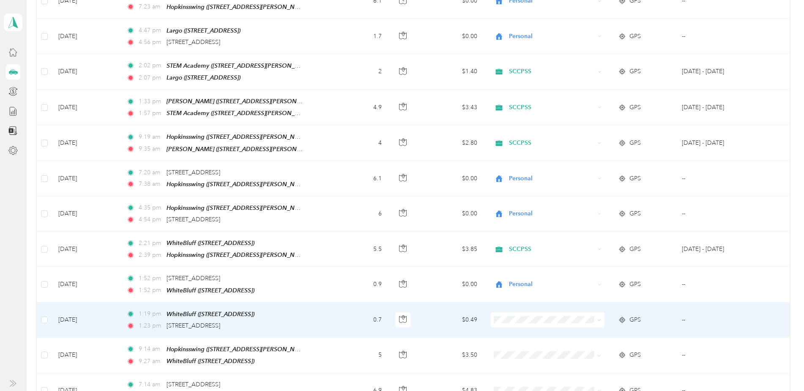
click at [517, 301] on li "Personal" at bounding box center [546, 297] width 113 height 15
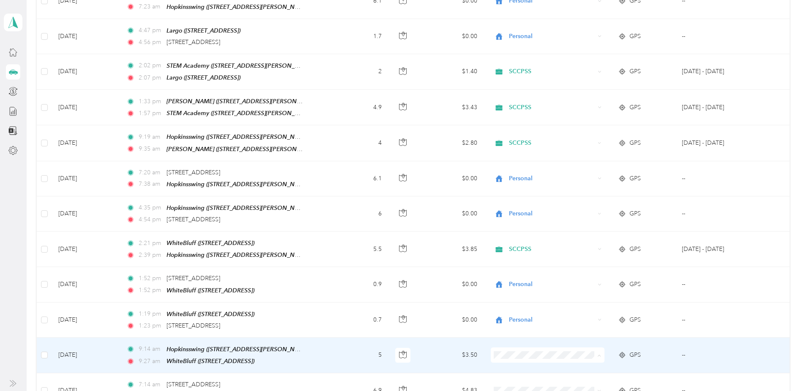
click at [517, 320] on span "SCCPSS" at bounding box center [554, 319] width 87 height 9
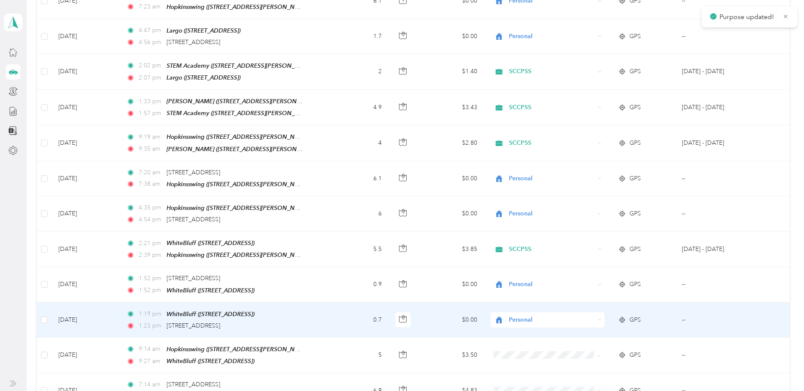
scroll to position [3201, 0]
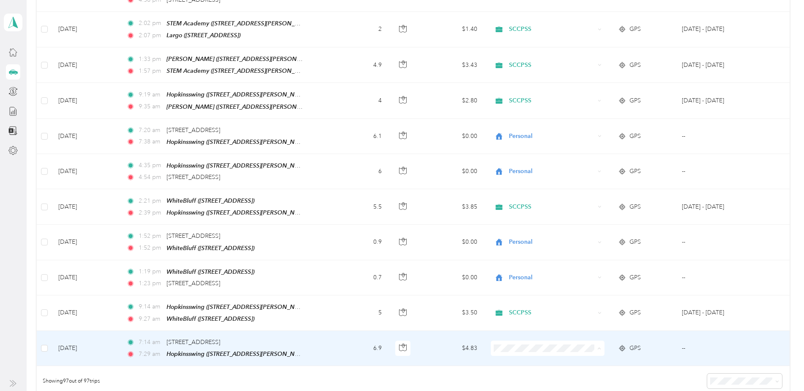
click at [521, 327] on span "Personal" at bounding box center [554, 327] width 87 height 9
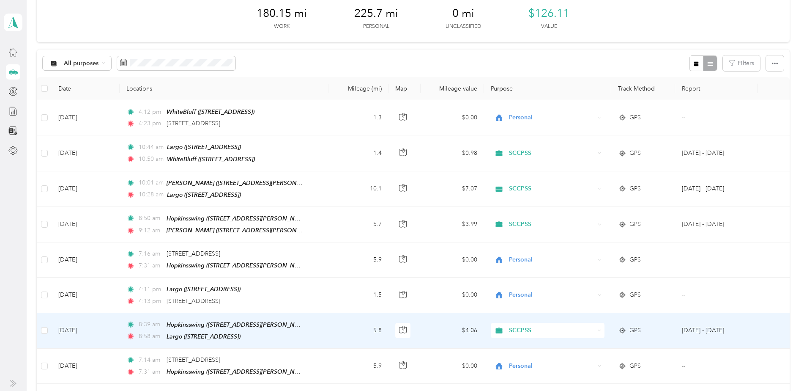
scroll to position [0, 0]
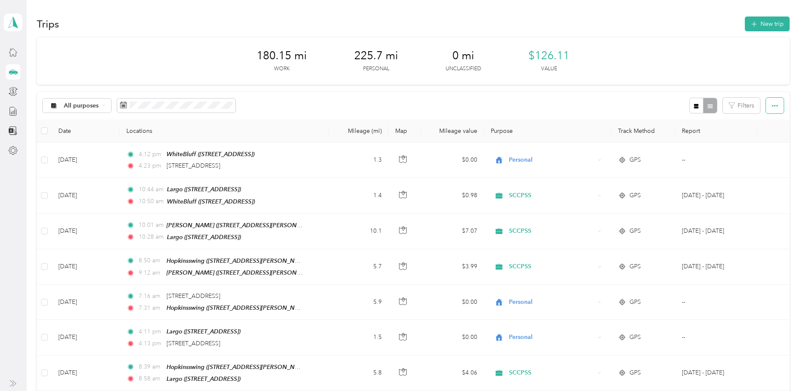
click at [773, 104] on icon "button" at bounding box center [775, 106] width 6 height 6
click at [648, 47] on div "180.15 mi Work 225.7 mi Personal 0 mi Unclassified $126.11 Value" at bounding box center [413, 60] width 753 height 47
click at [9, 110] on icon at bounding box center [12, 111] width 9 height 9
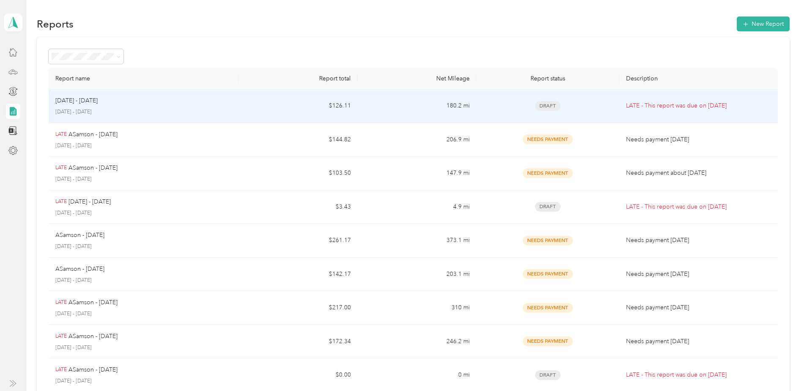
click at [80, 99] on p "[DATE] - [DATE]" at bounding box center [76, 100] width 42 height 9
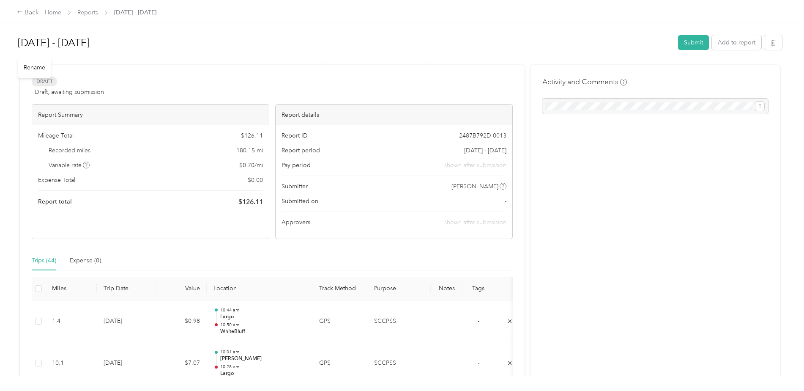
drag, startPoint x: 19, startPoint y: 43, endPoint x: 124, endPoint y: 50, distance: 105.1
click at [124, 50] on h1 "[DATE] - [DATE]" at bounding box center [345, 43] width 654 height 20
click at [91, 14] on link "Reports" at bounding box center [87, 12] width 21 height 7
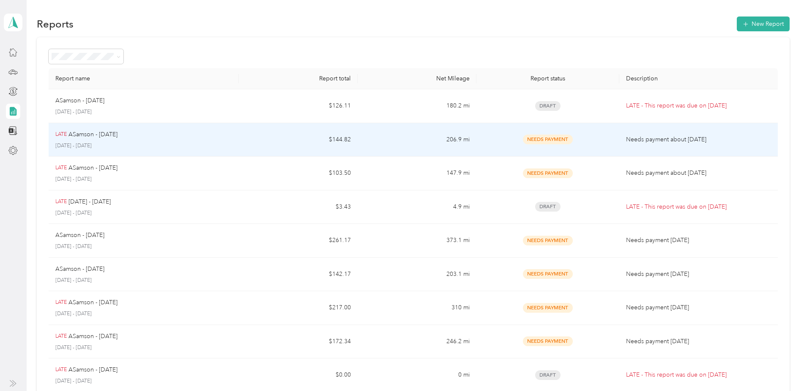
click at [105, 133] on p "ASamson - [DATE]" at bounding box center [92, 134] width 49 height 9
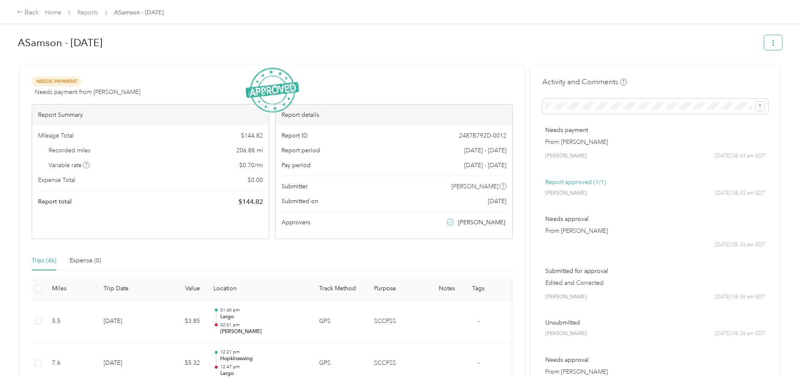
click at [773, 46] on icon "button" at bounding box center [773, 43] width 6 height 6
click at [747, 74] on span "Download" at bounding box center [747, 73] width 28 height 9
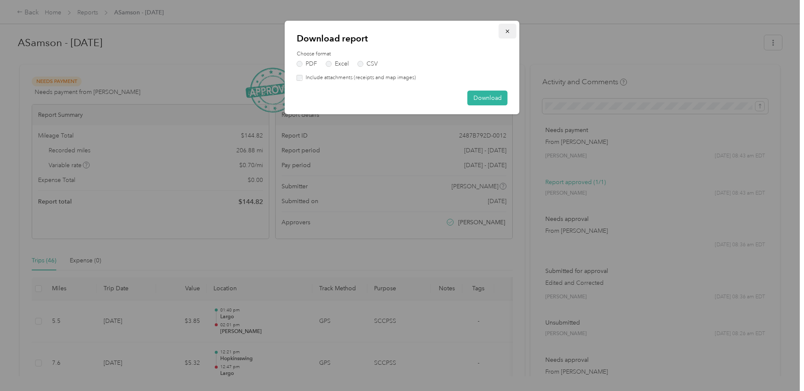
click at [507, 30] on icon "button" at bounding box center [508, 31] width 6 height 6
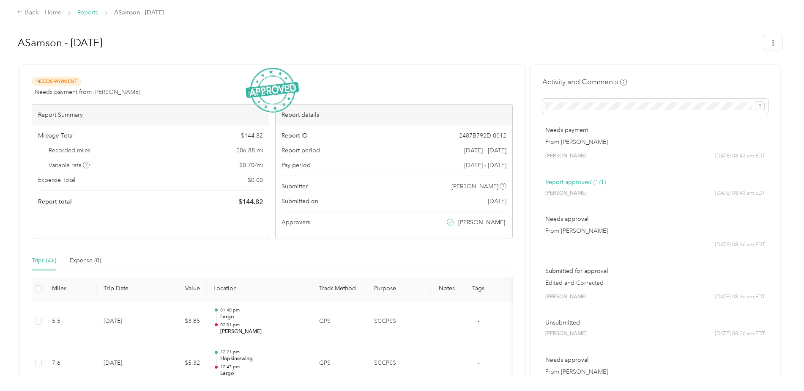
click at [88, 14] on link "Reports" at bounding box center [87, 12] width 21 height 7
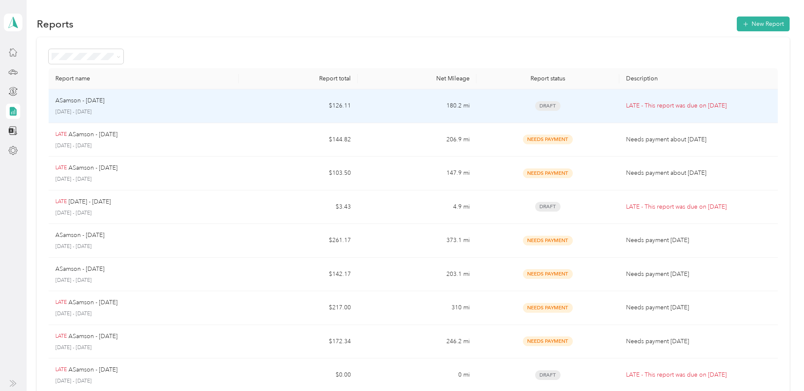
click at [104, 101] on p "ASamson - [DATE]" at bounding box center [79, 100] width 49 height 9
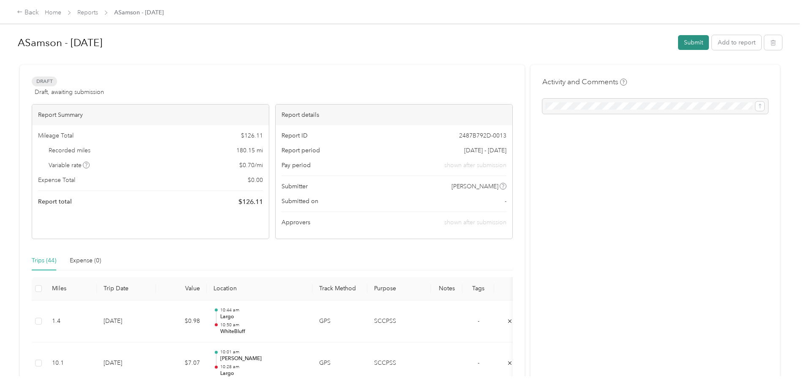
click at [691, 39] on button "Submit" at bounding box center [693, 42] width 31 height 15
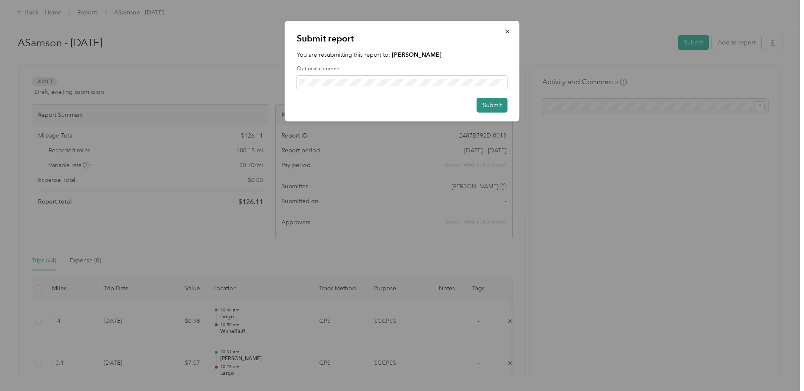
click at [493, 104] on button "Submit" at bounding box center [492, 105] width 31 height 15
